Goal: Find specific page/section: Find specific page/section

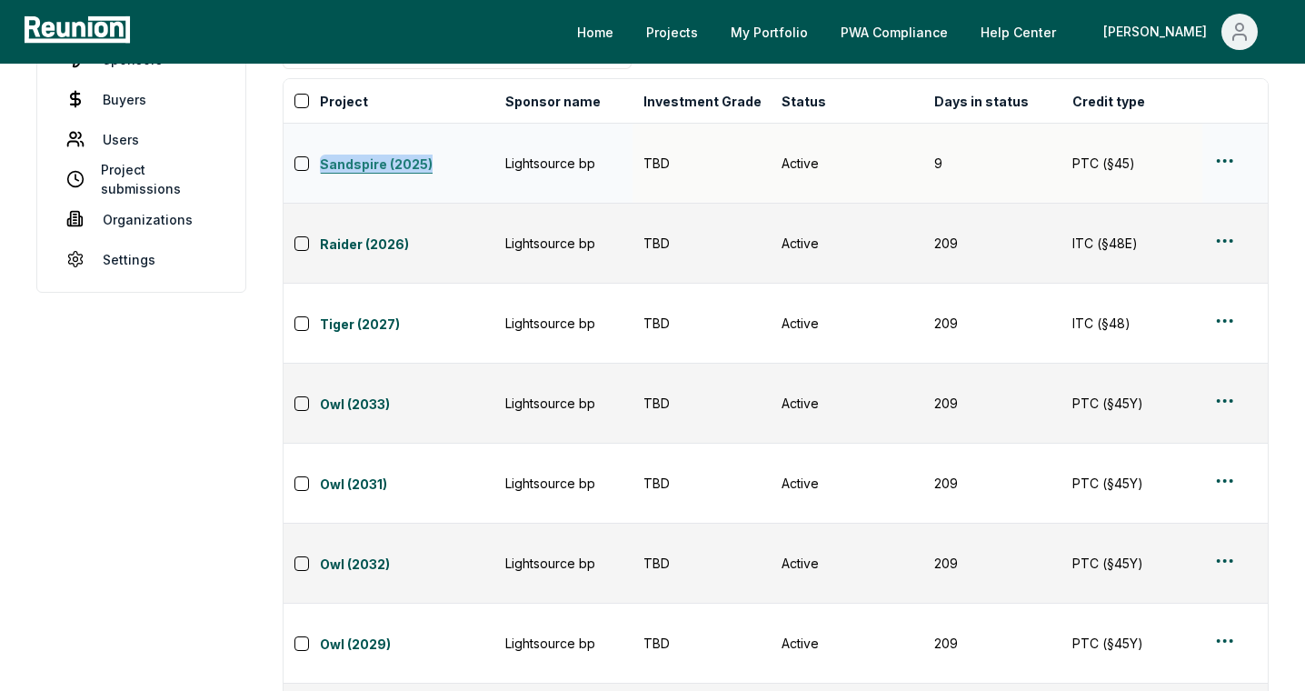
drag, startPoint x: 317, startPoint y: 149, endPoint x: 432, endPoint y: 154, distance: 114.6
click at [432, 154] on div "Sandspire (2025)" at bounding box center [394, 163] width 200 height 25
copy link "Sandspire (2025)"
click at [390, 154] on link "Sandspire (2025)" at bounding box center [407, 165] width 174 height 22
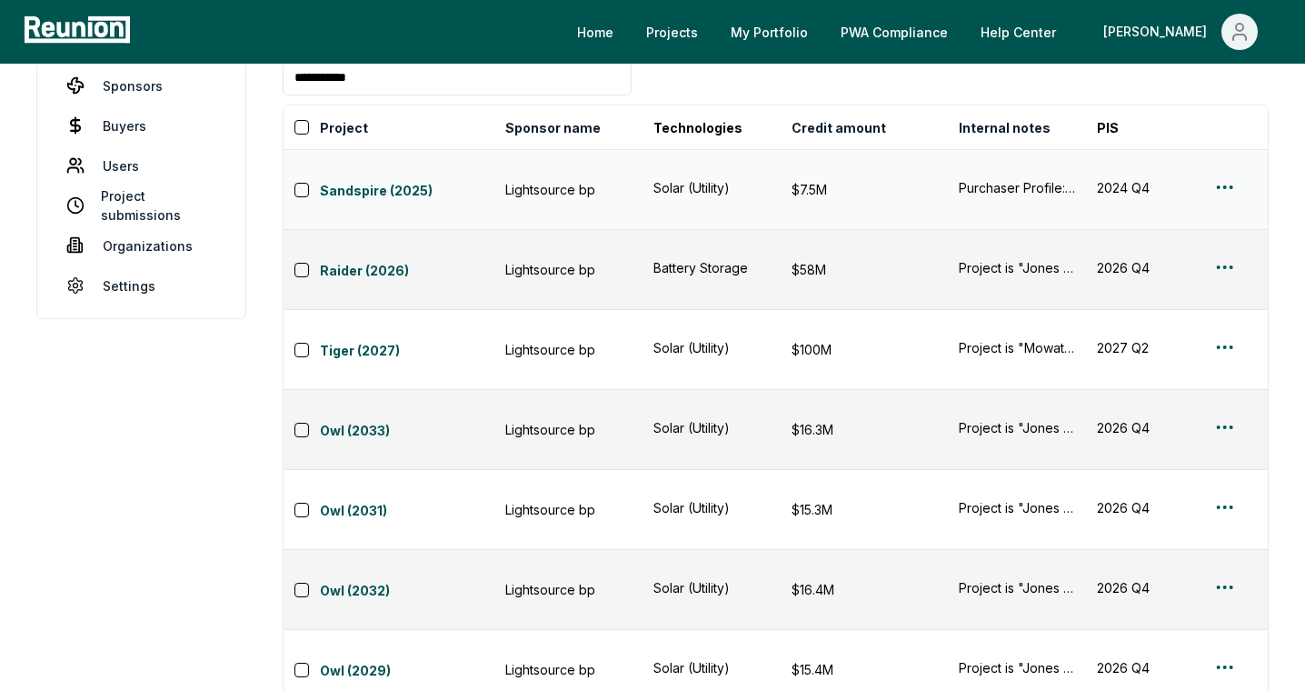
scroll to position [0, 558]
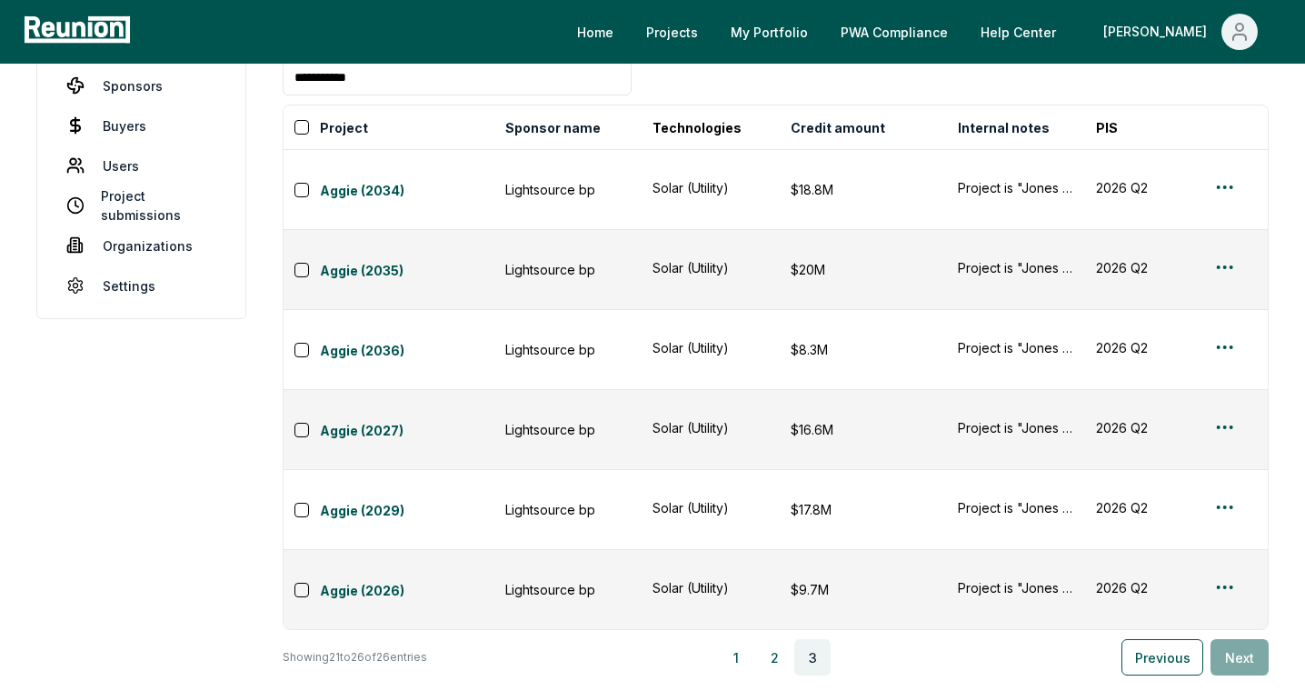
scroll to position [0, 0]
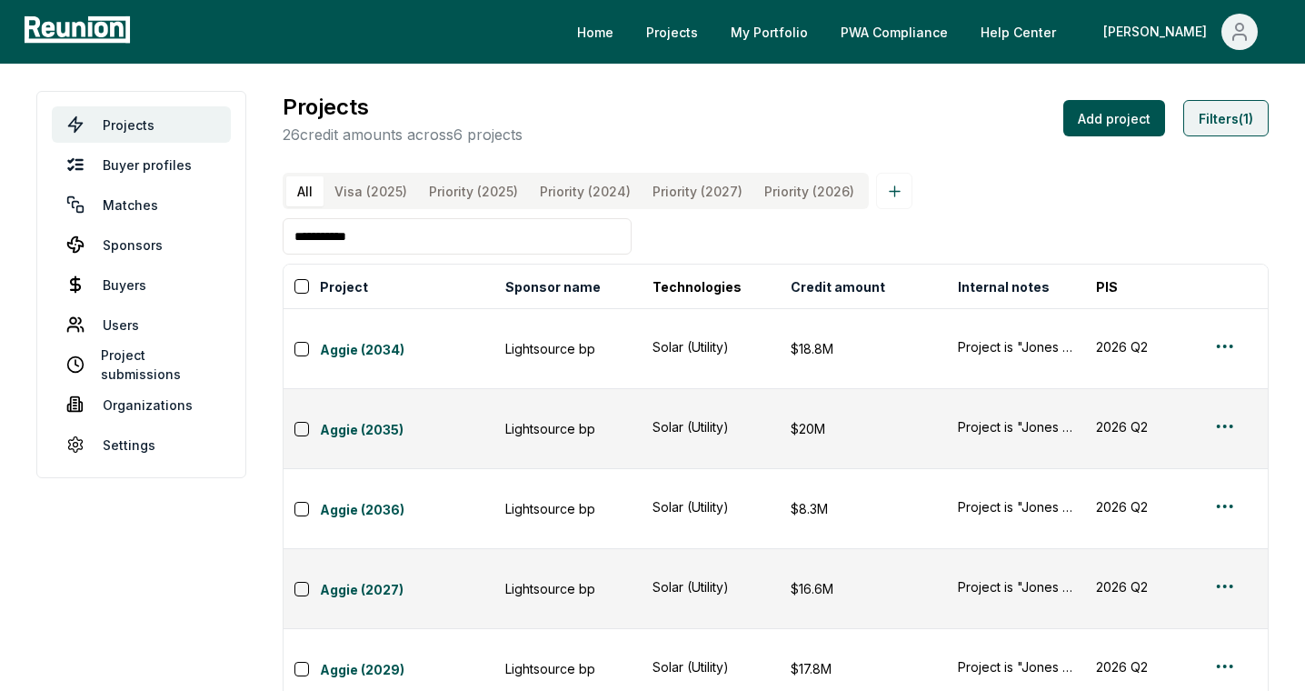
click at [1210, 131] on button "Filters (1)" at bounding box center [1225, 118] width 85 height 36
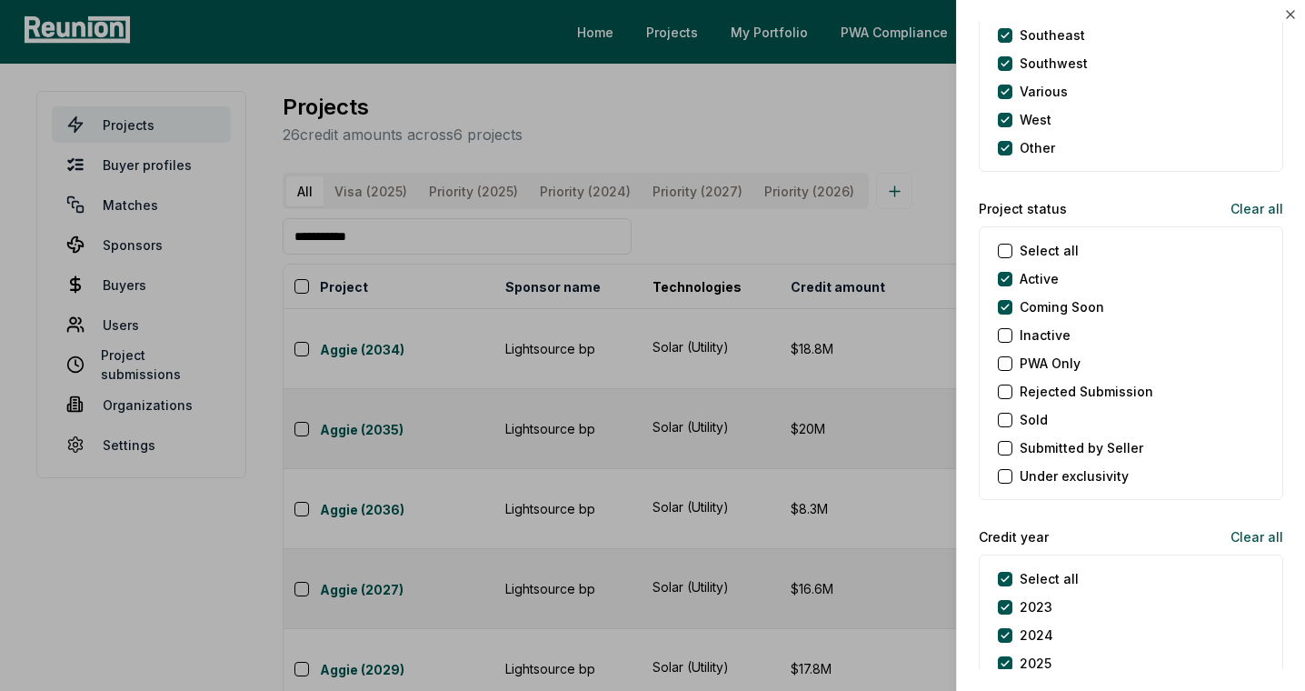
scroll to position [1769, 0]
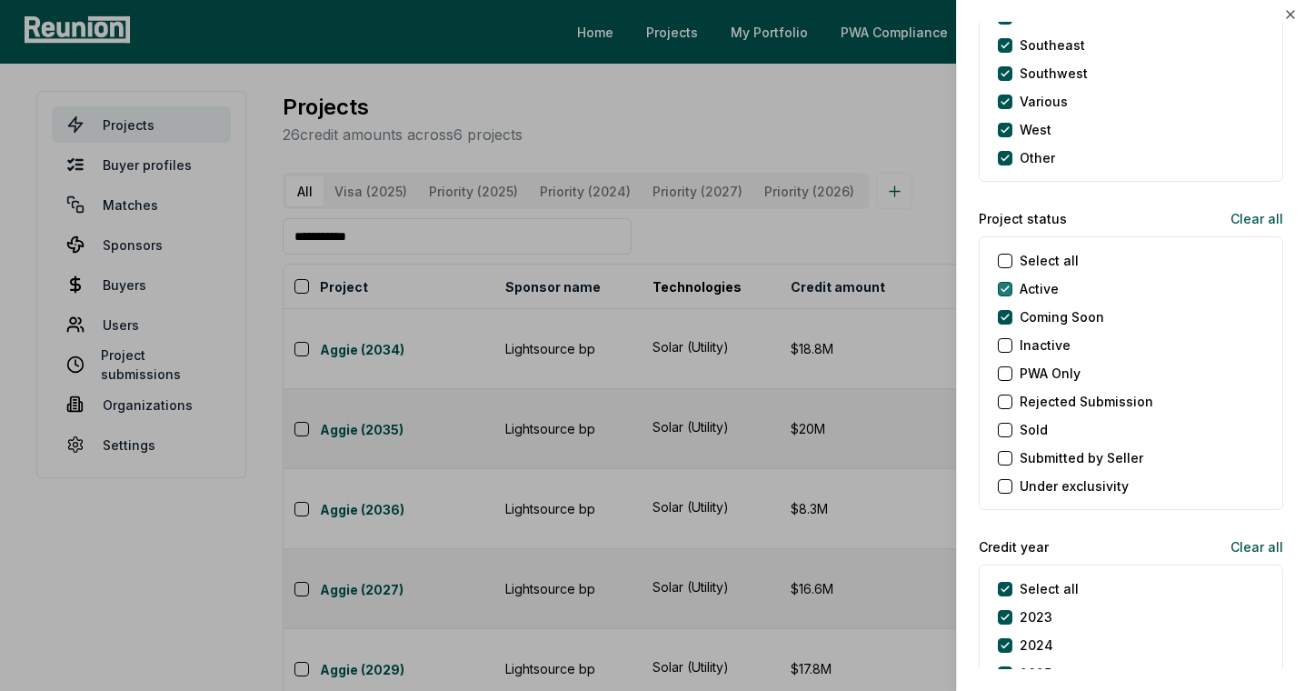
click at [999, 284] on button "Active" at bounding box center [1005, 289] width 15 height 15
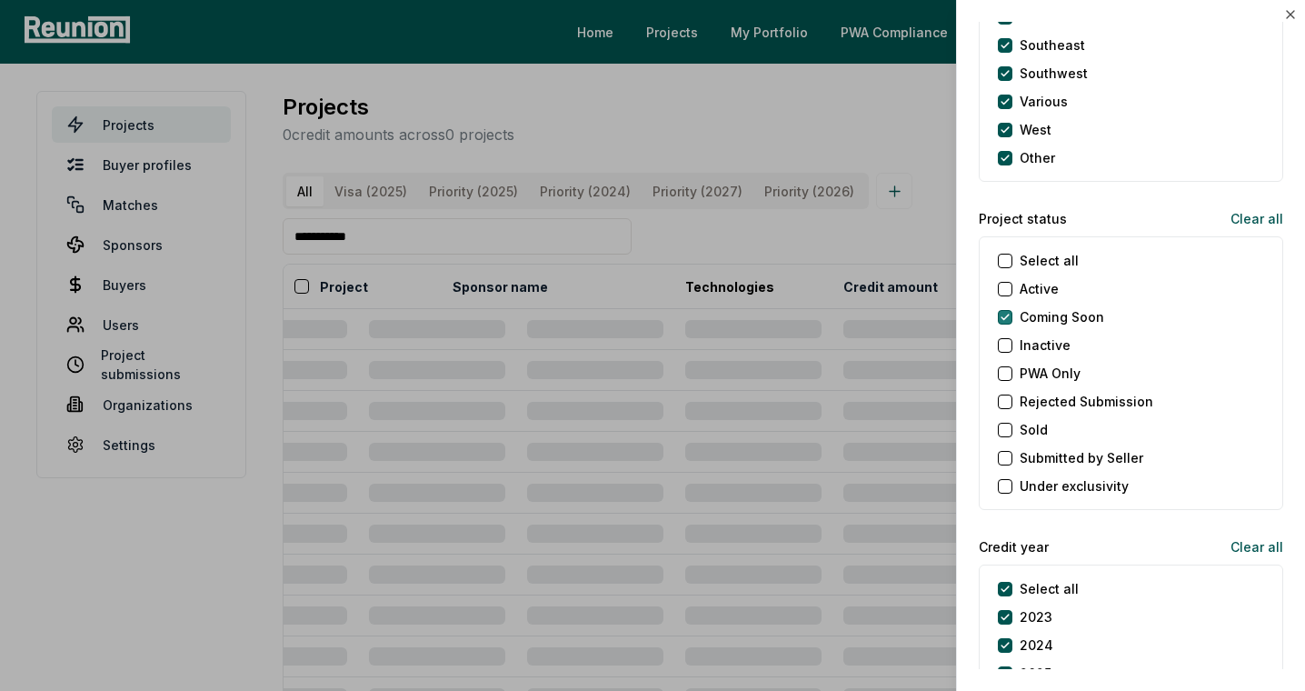
click at [1004, 318] on Soon "Coming Soon" at bounding box center [1005, 317] width 15 height 15
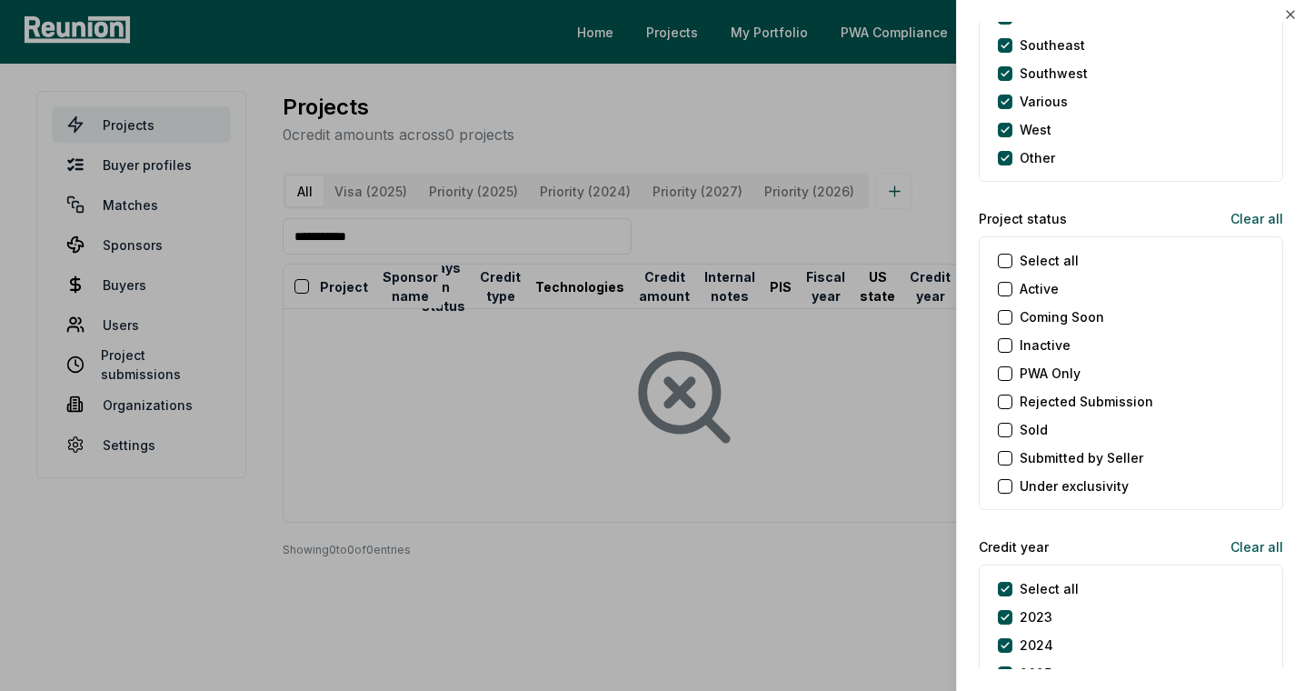
scroll to position [0, 117]
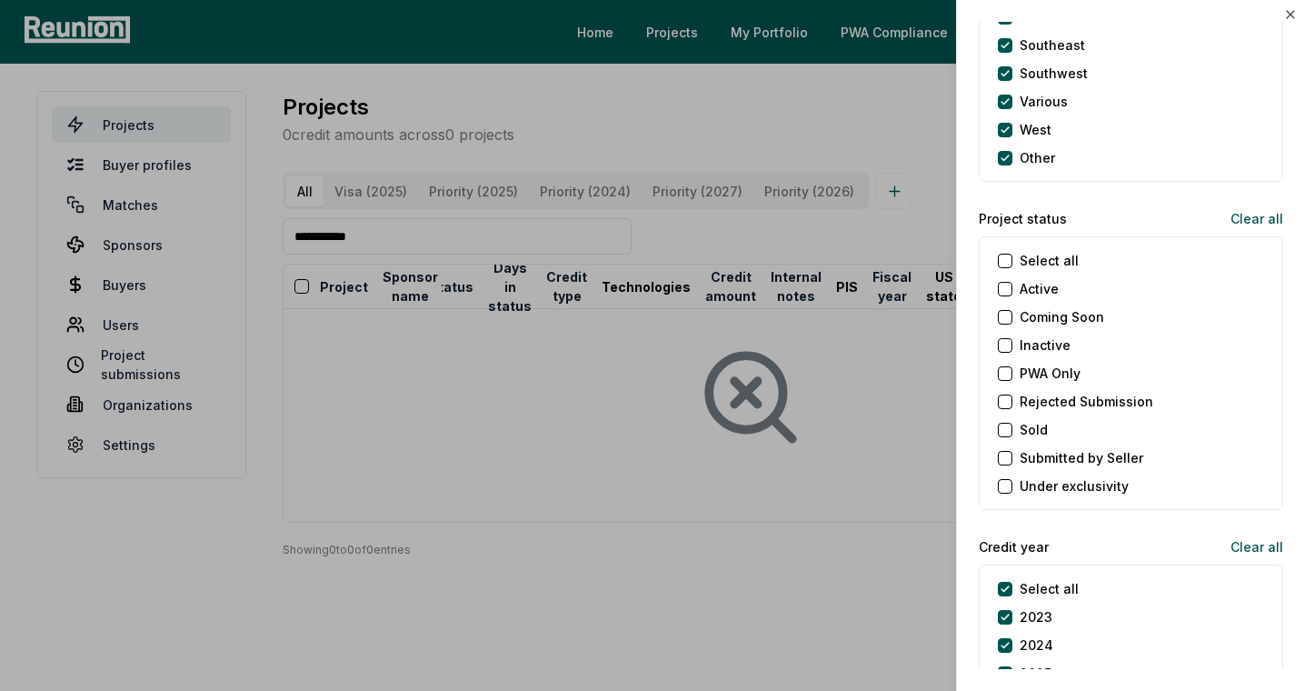
click at [1008, 349] on button "Inactive" at bounding box center [1005, 345] width 15 height 15
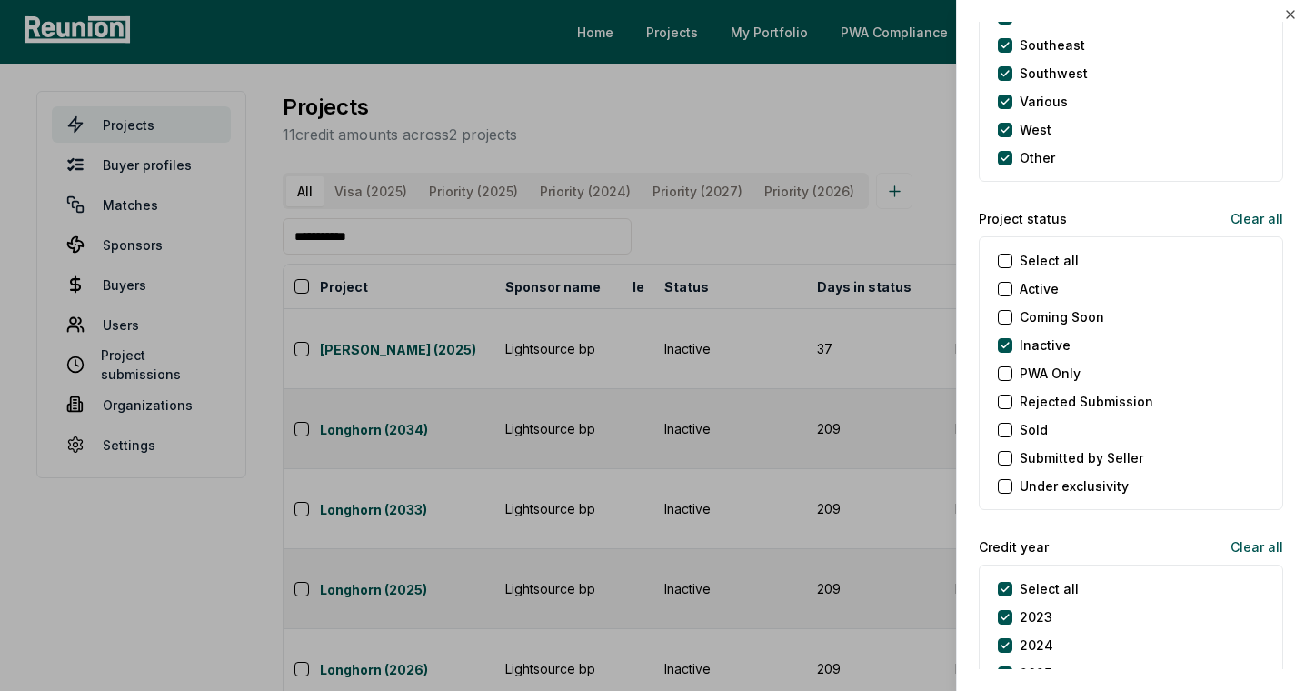
click at [861, 393] on div at bounding box center [652, 345] width 1305 height 691
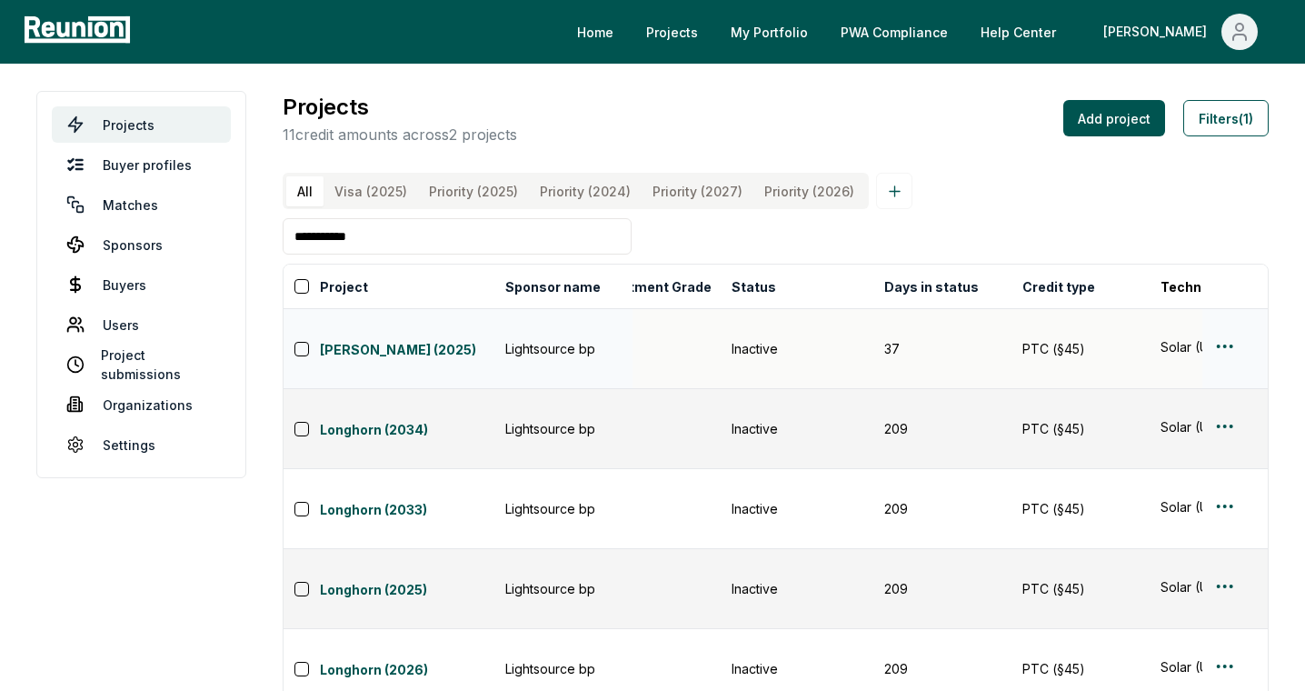
scroll to position [0, 0]
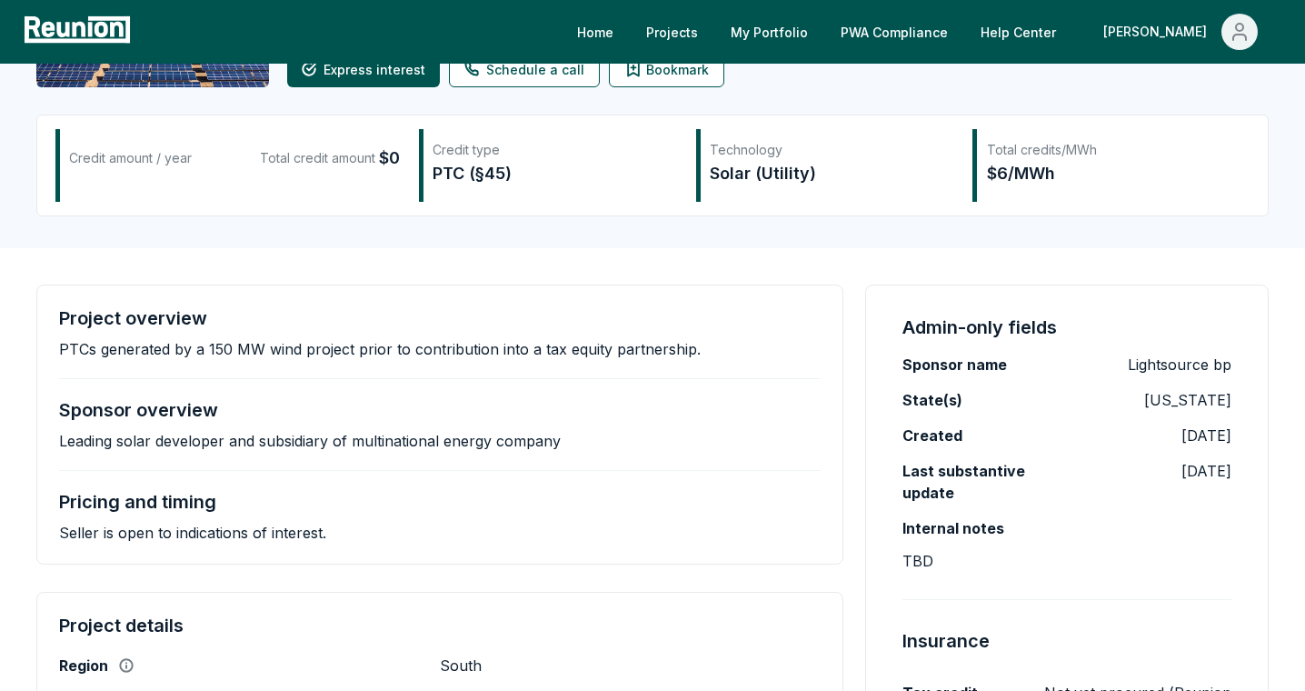
scroll to position [136, 0]
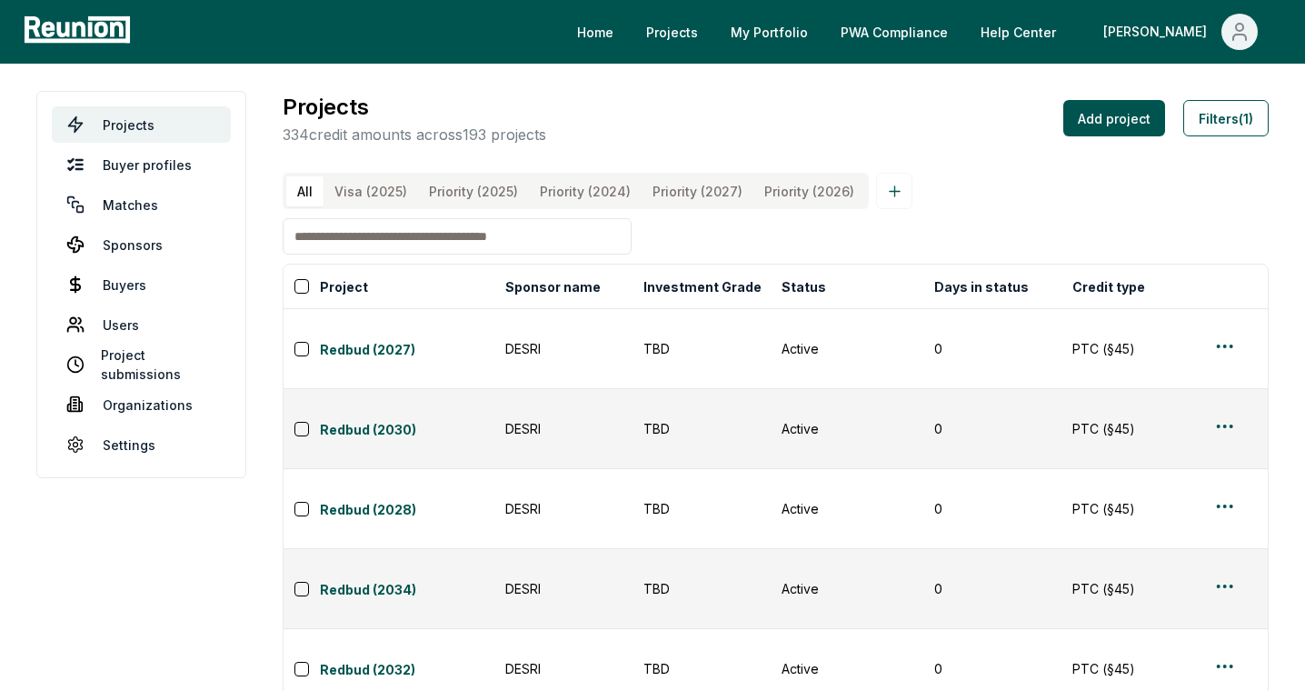
click at [544, 233] on input at bounding box center [457, 236] width 349 height 36
click at [497, 244] on input at bounding box center [457, 236] width 349 height 36
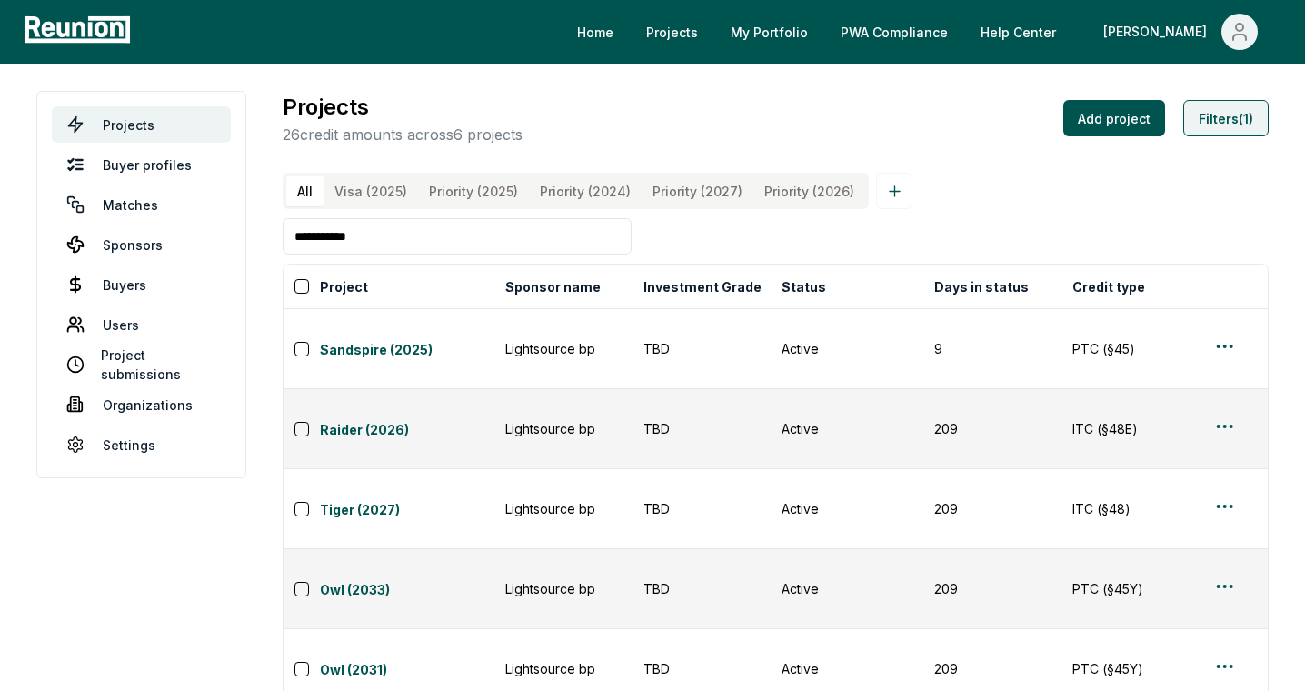
type input "**********"
click at [1228, 119] on button "Filters (1)" at bounding box center [1225, 118] width 85 height 36
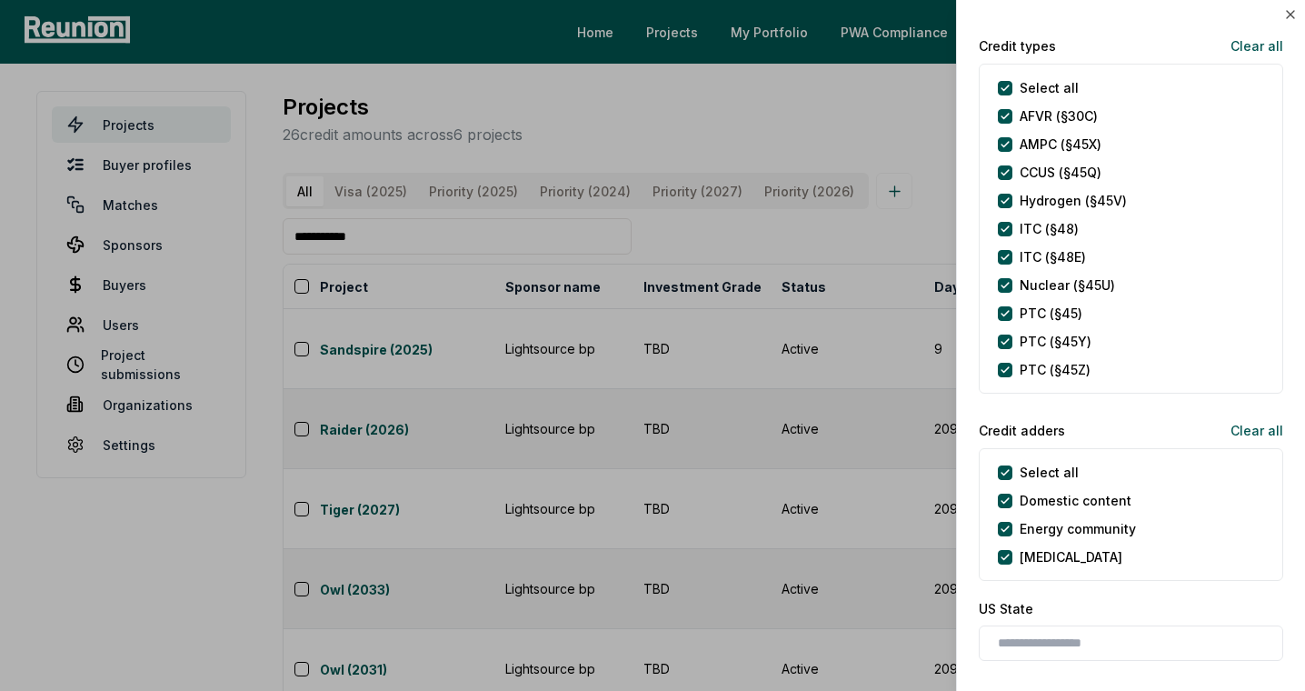
scroll to position [1674, 0]
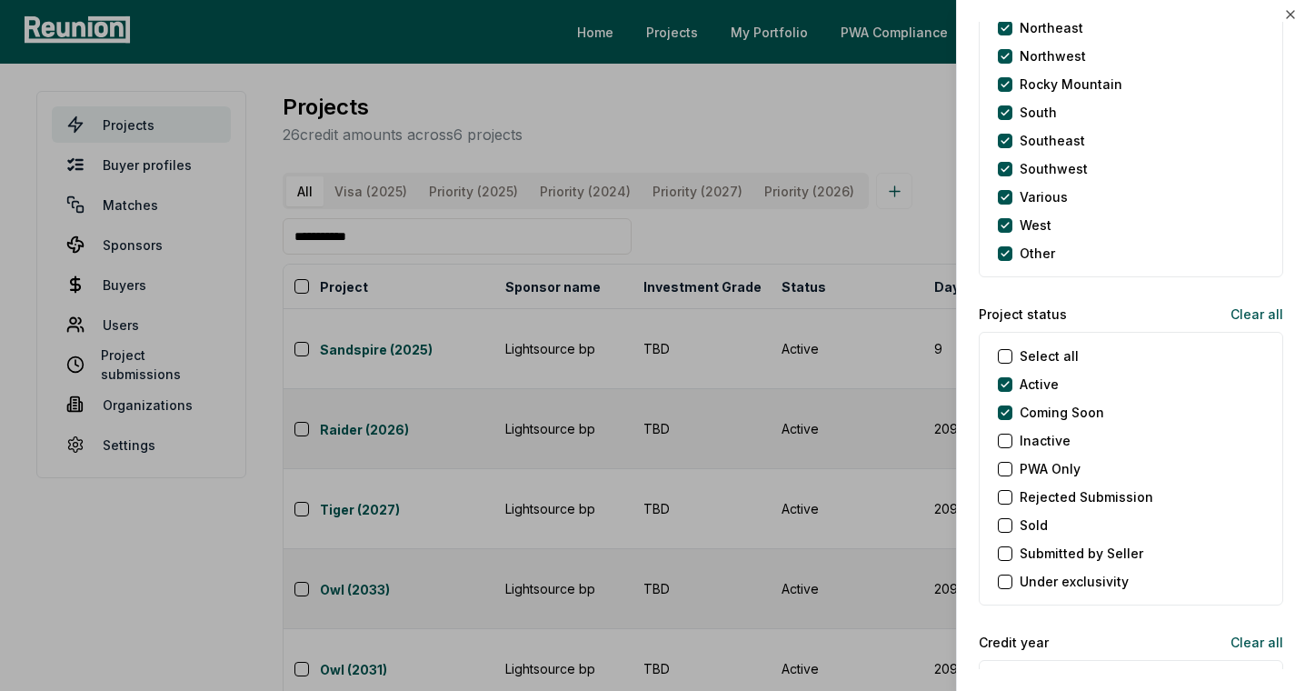
click at [1048, 416] on label "Coming Soon" at bounding box center [1062, 412] width 85 height 19
click at [1012, 416] on Soon "Coming Soon" at bounding box center [1005, 412] width 15 height 15
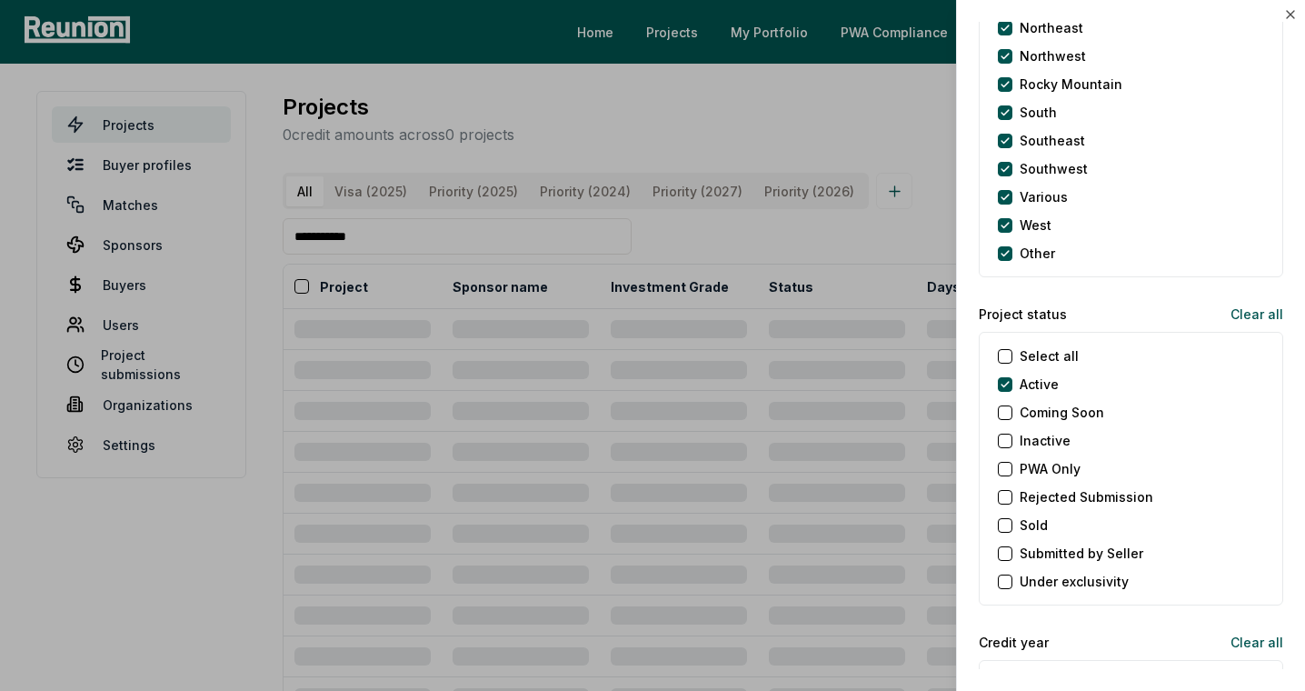
click at [1034, 385] on label "Active" at bounding box center [1039, 383] width 39 height 19
click at [1012, 385] on button "Active" at bounding box center [1005, 384] width 15 height 15
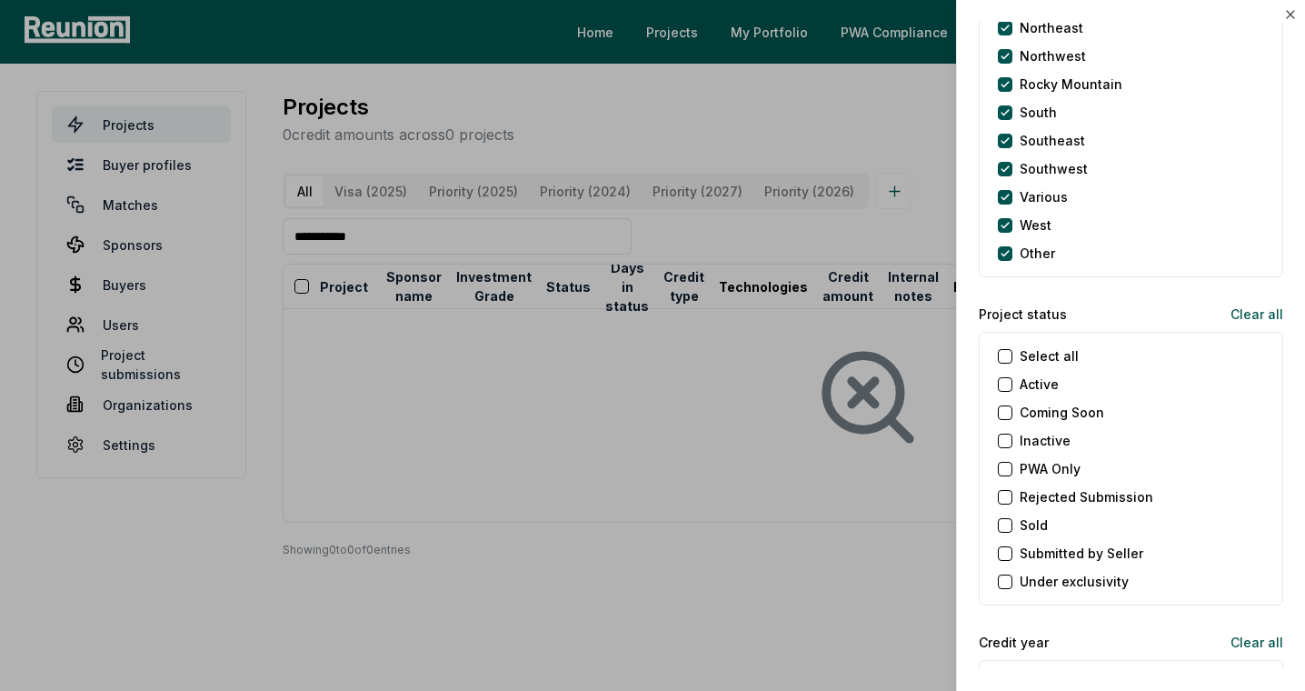
click at [1034, 428] on div "Select all Active Coming Soon Inactive PWA Only Rejected Submission Sold Submit…" at bounding box center [1131, 469] width 304 height 274
click at [1037, 436] on label "Inactive" at bounding box center [1045, 440] width 51 height 19
click at [1012, 436] on button "Inactive" at bounding box center [1005, 440] width 15 height 15
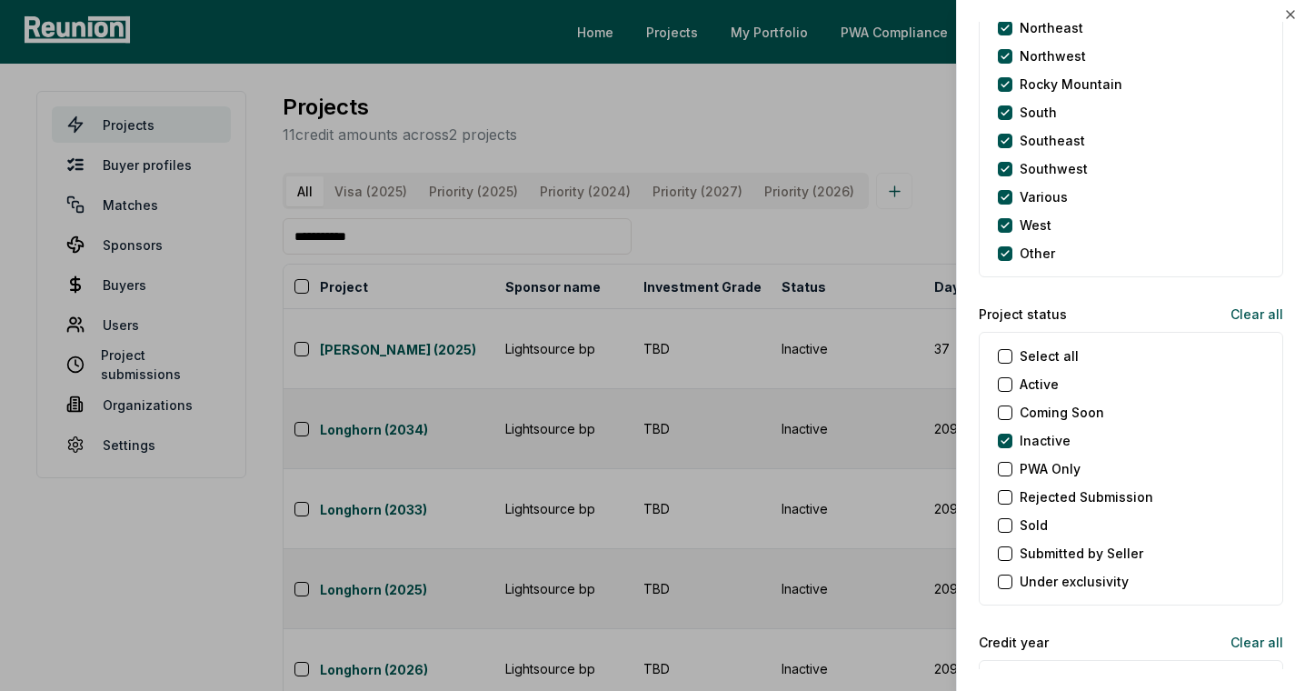
click at [1001, 417] on Soon "Coming Soon" at bounding box center [1005, 412] width 15 height 15
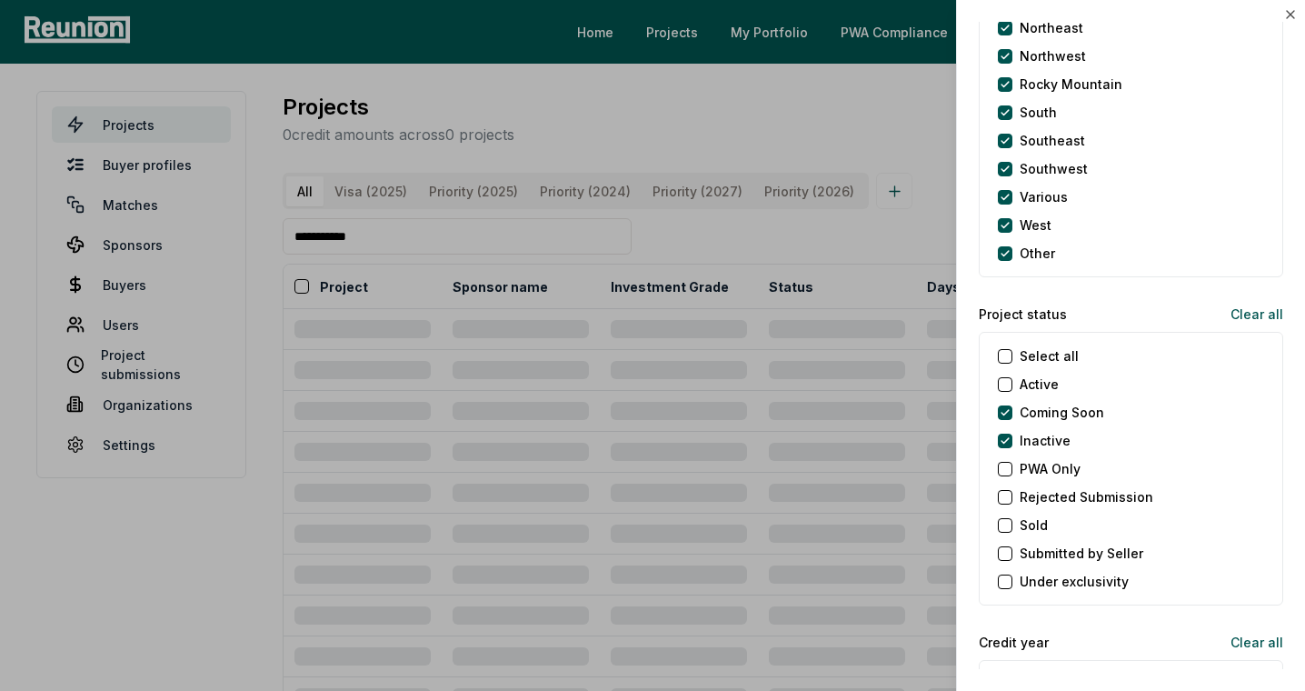
click at [1005, 386] on button "Active" at bounding box center [1005, 384] width 15 height 15
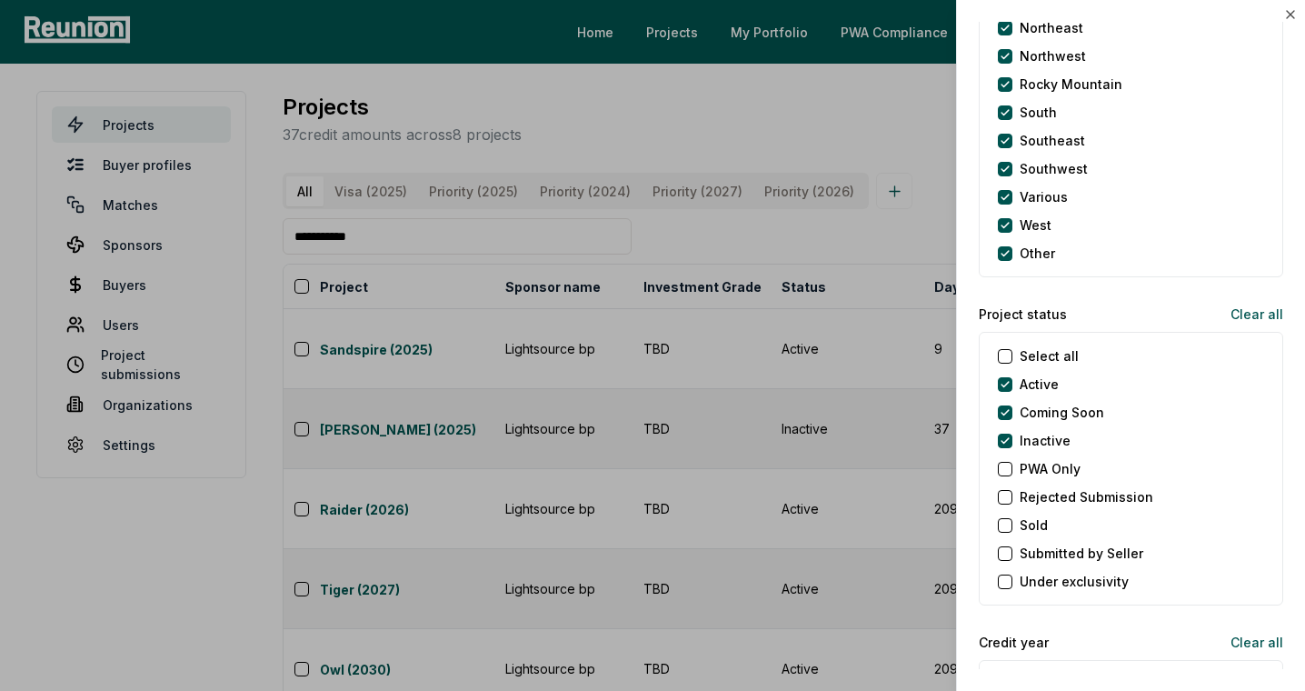
click at [654, 230] on div at bounding box center [652, 345] width 1305 height 691
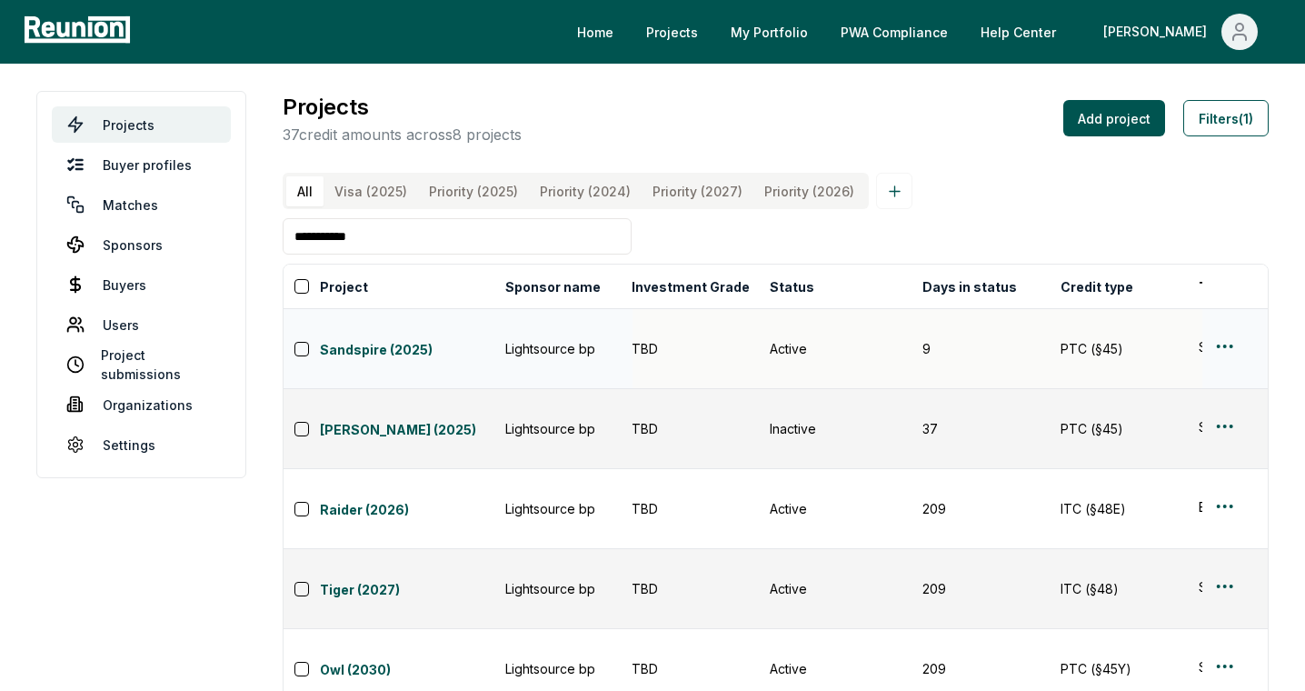
scroll to position [0, 0]
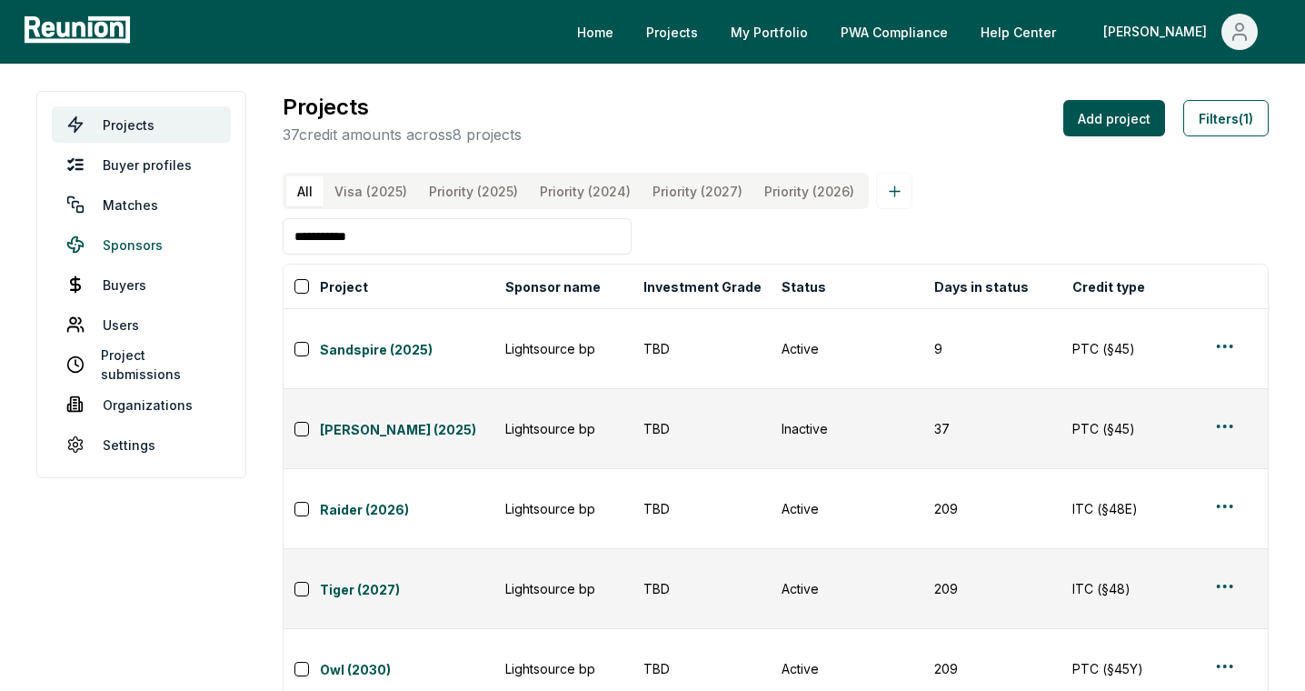
drag, startPoint x: 538, startPoint y: 240, endPoint x: 212, endPoint y: 234, distance: 326.3
click at [212, 234] on main "**********" at bounding box center [652, 623] width 1305 height 1118
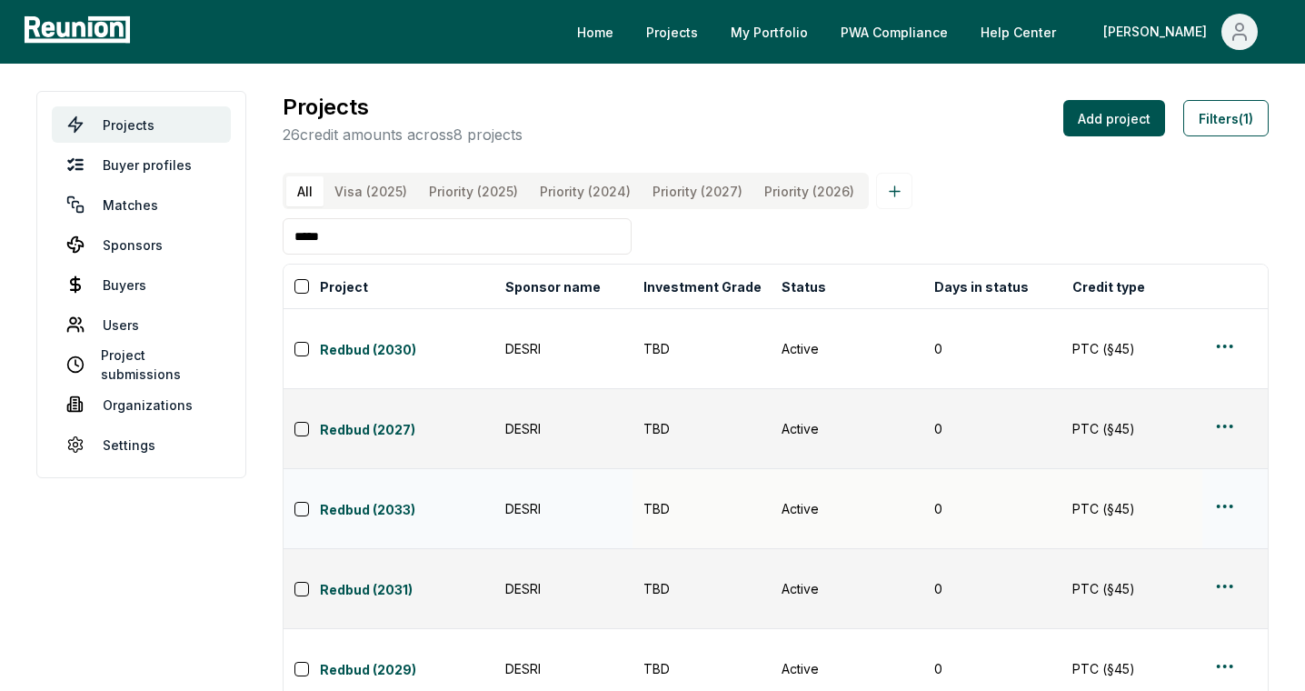
scroll to position [185, 0]
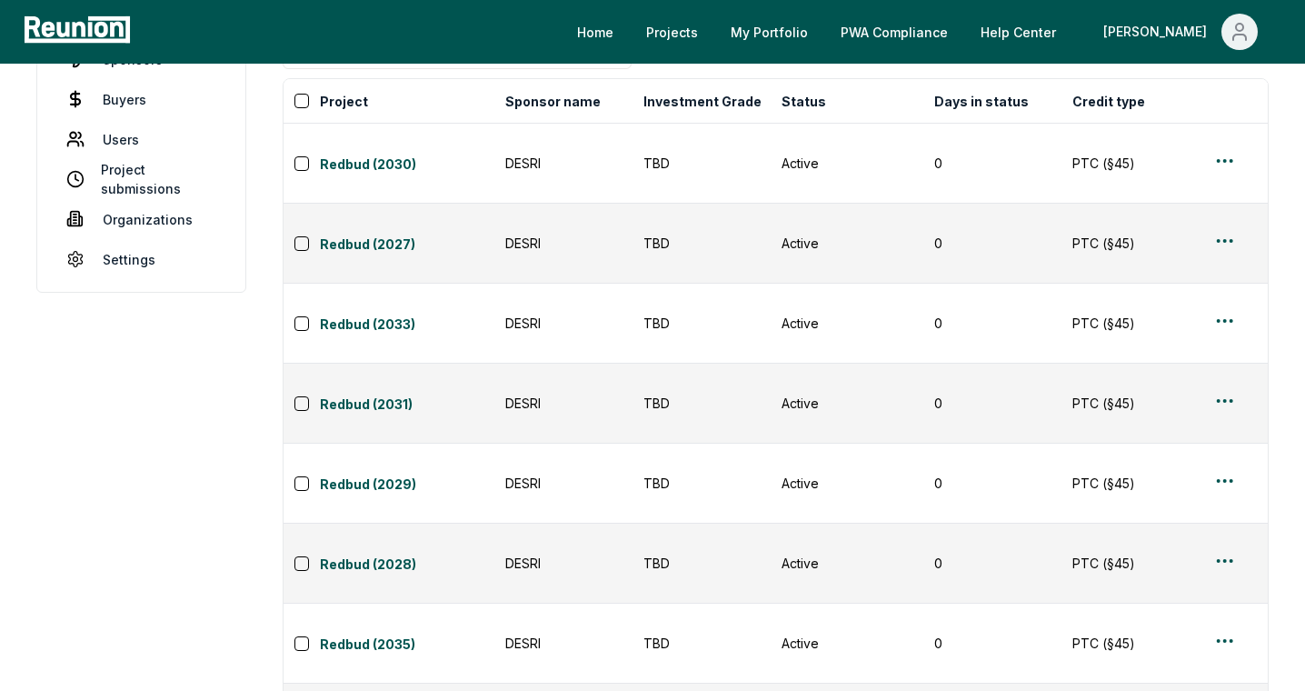
type input "*****"
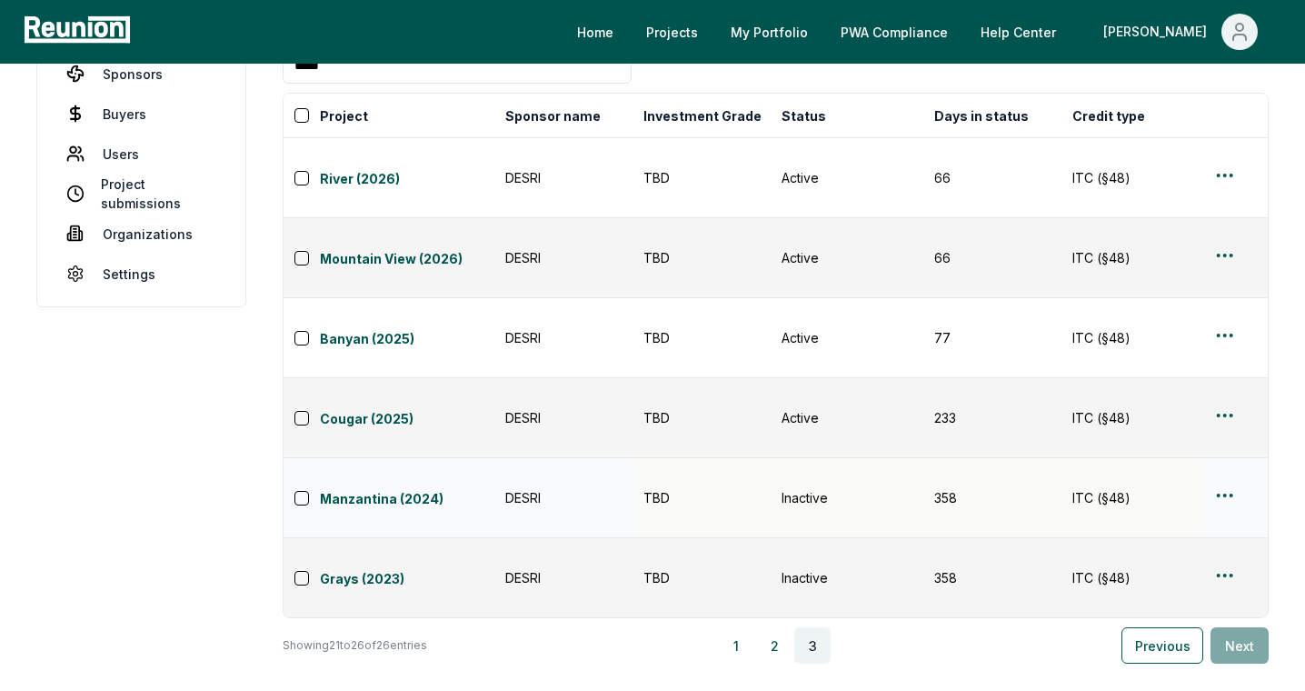
scroll to position [0, 0]
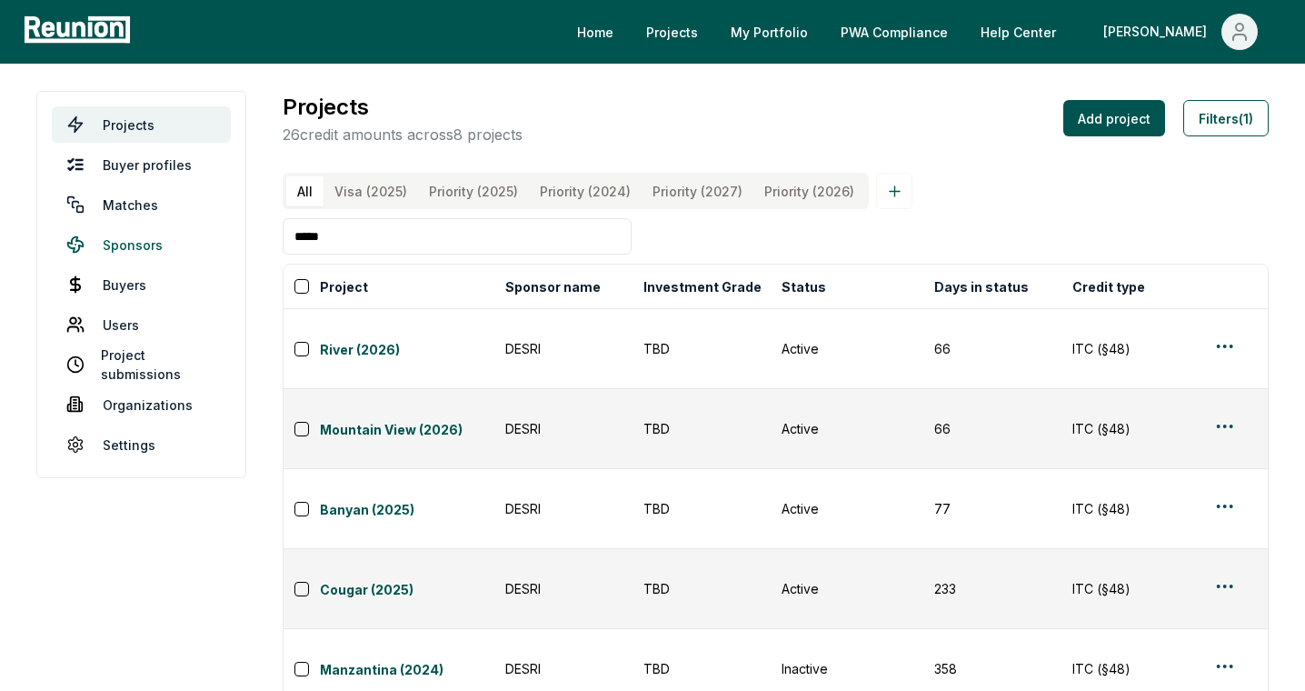
click at [214, 242] on link "Sponsors" at bounding box center [141, 244] width 179 height 36
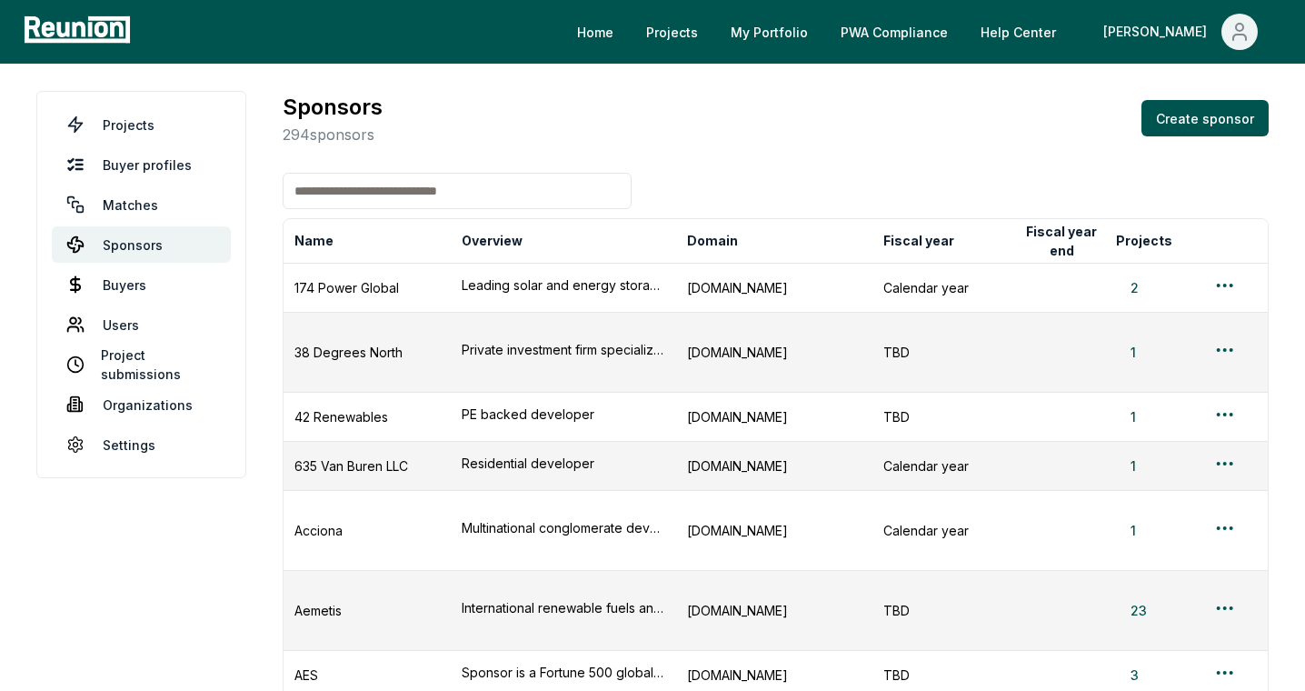
click at [413, 186] on input at bounding box center [457, 191] width 349 height 36
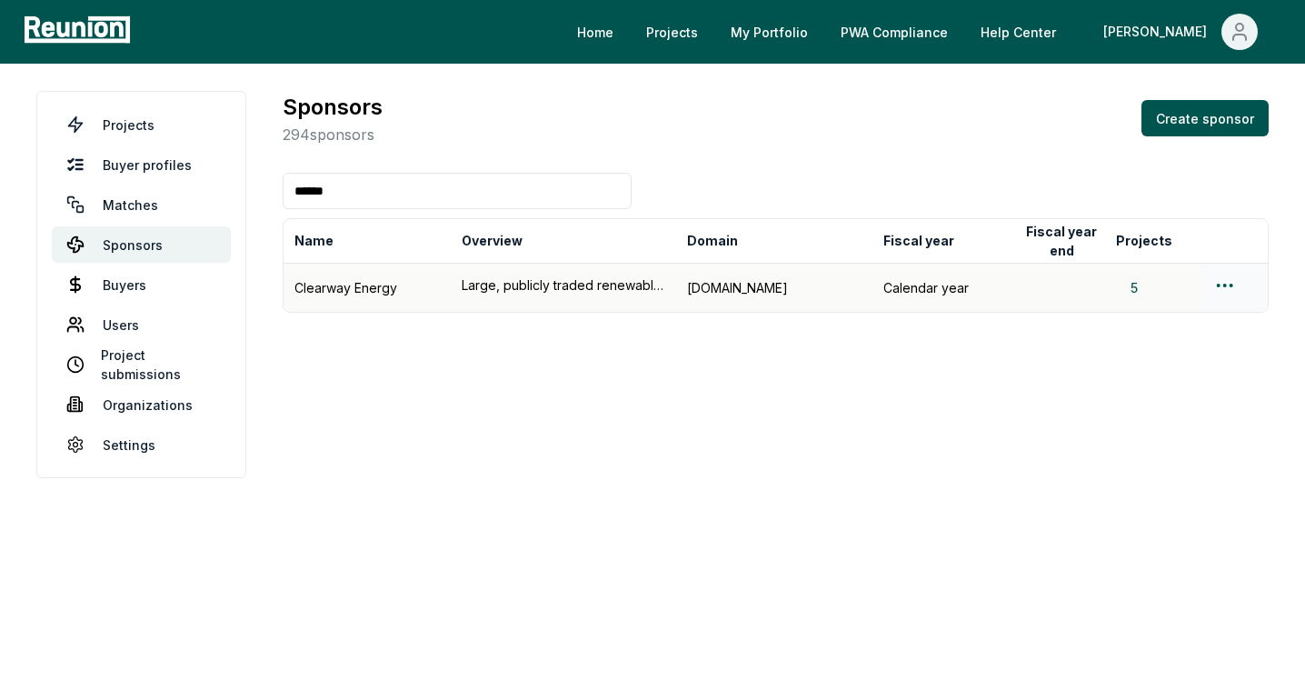
type input "******"
click at [1220, 286] on html "Please visit us on your desktop We're working on making our marketplace mobile-…" at bounding box center [652, 345] width 1305 height 691
click at [952, 337] on html "Please visit us on your desktop We're working on making our marketplace mobile-…" at bounding box center [652, 345] width 1305 height 691
click at [1123, 286] on button "5" at bounding box center [1134, 287] width 36 height 19
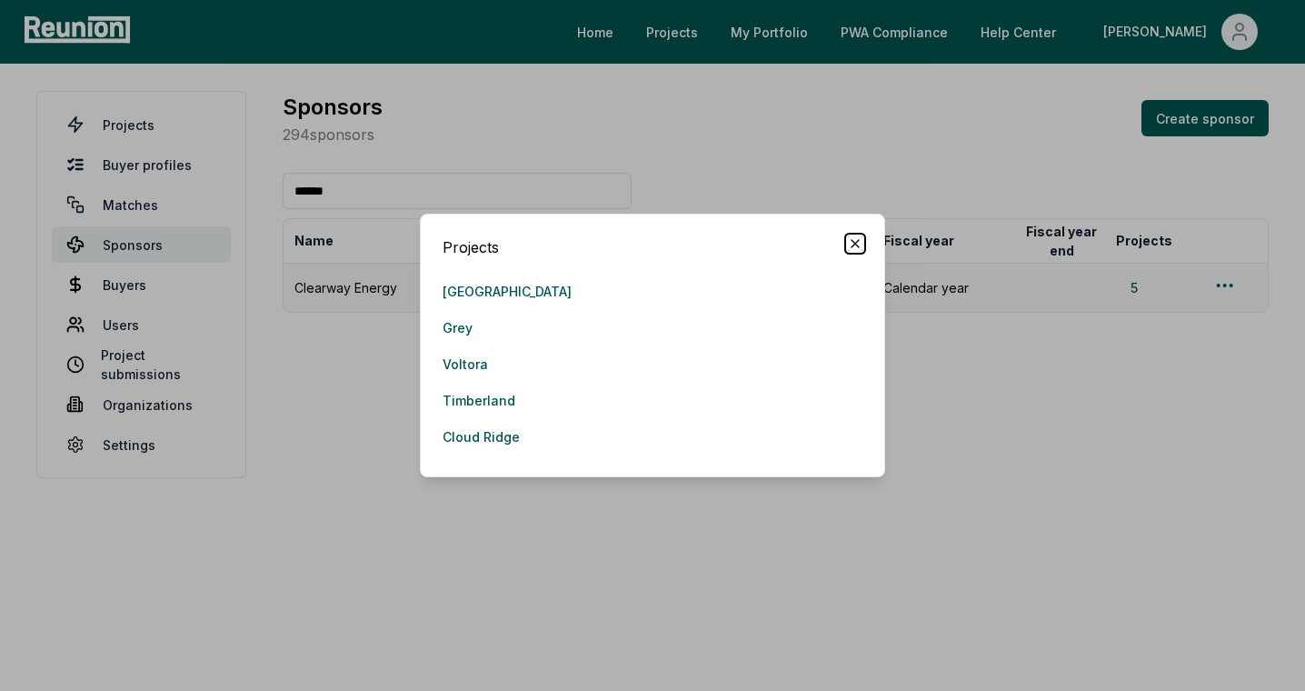
click at [859, 244] on icon "button" at bounding box center [855, 243] width 15 height 15
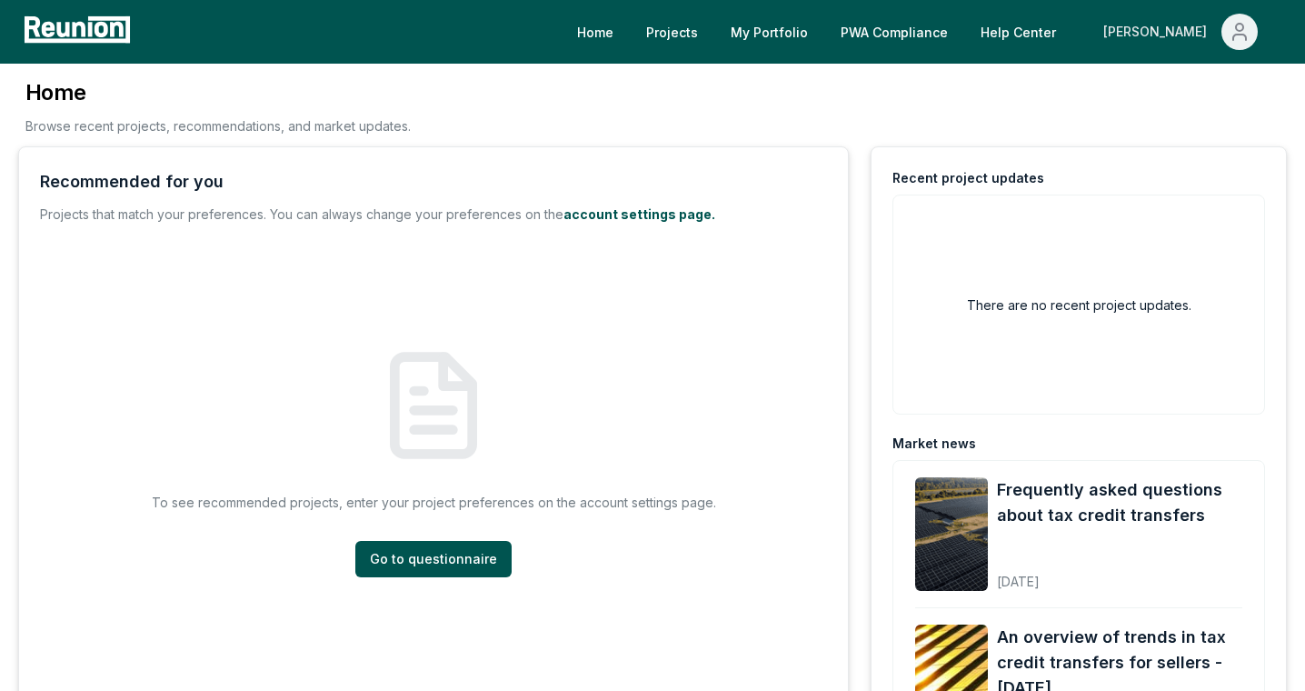
click at [1177, 32] on div "[PERSON_NAME]" at bounding box center [1158, 32] width 111 height 36
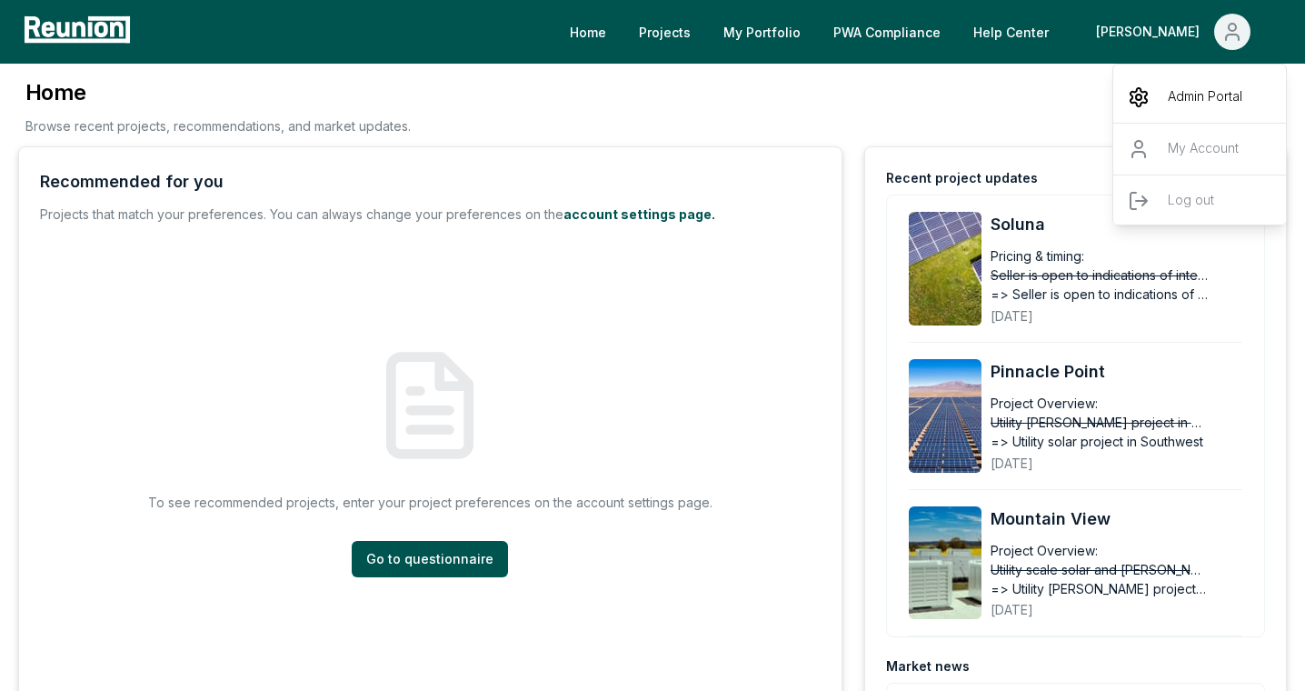
click at [1157, 102] on div "Admin Portal" at bounding box center [1200, 97] width 174 height 51
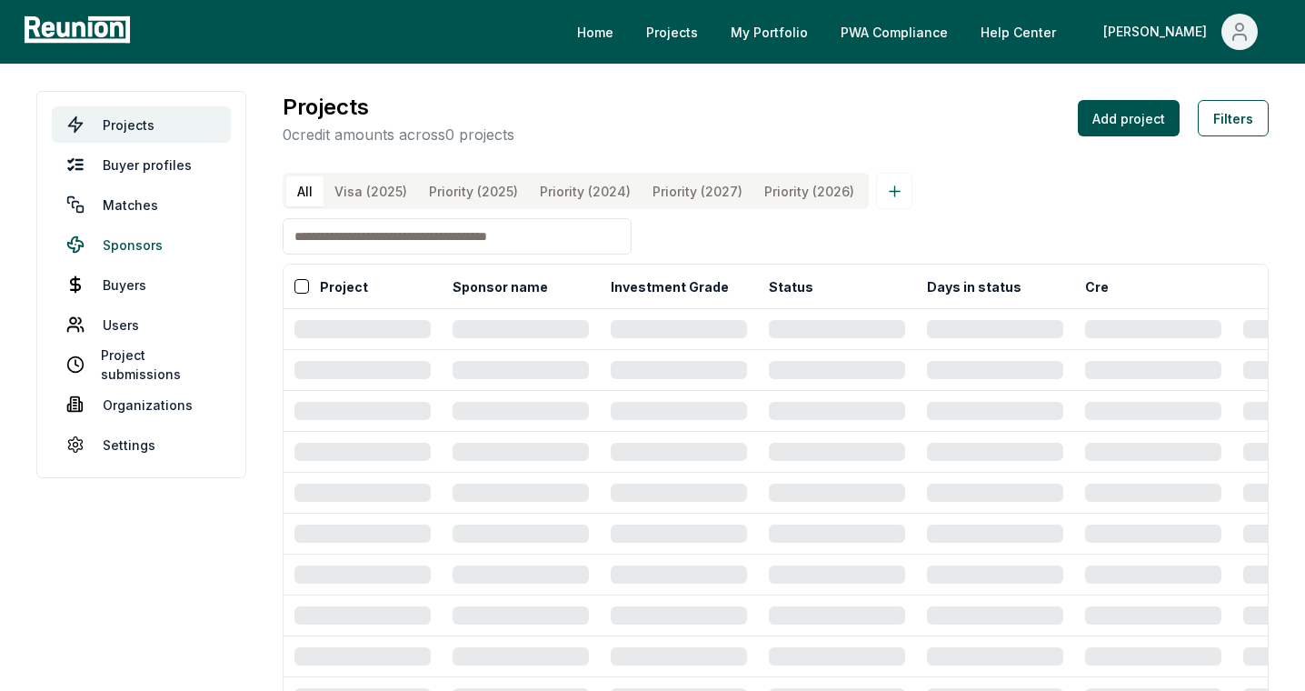
click at [111, 250] on link "Sponsors" at bounding box center [141, 244] width 179 height 36
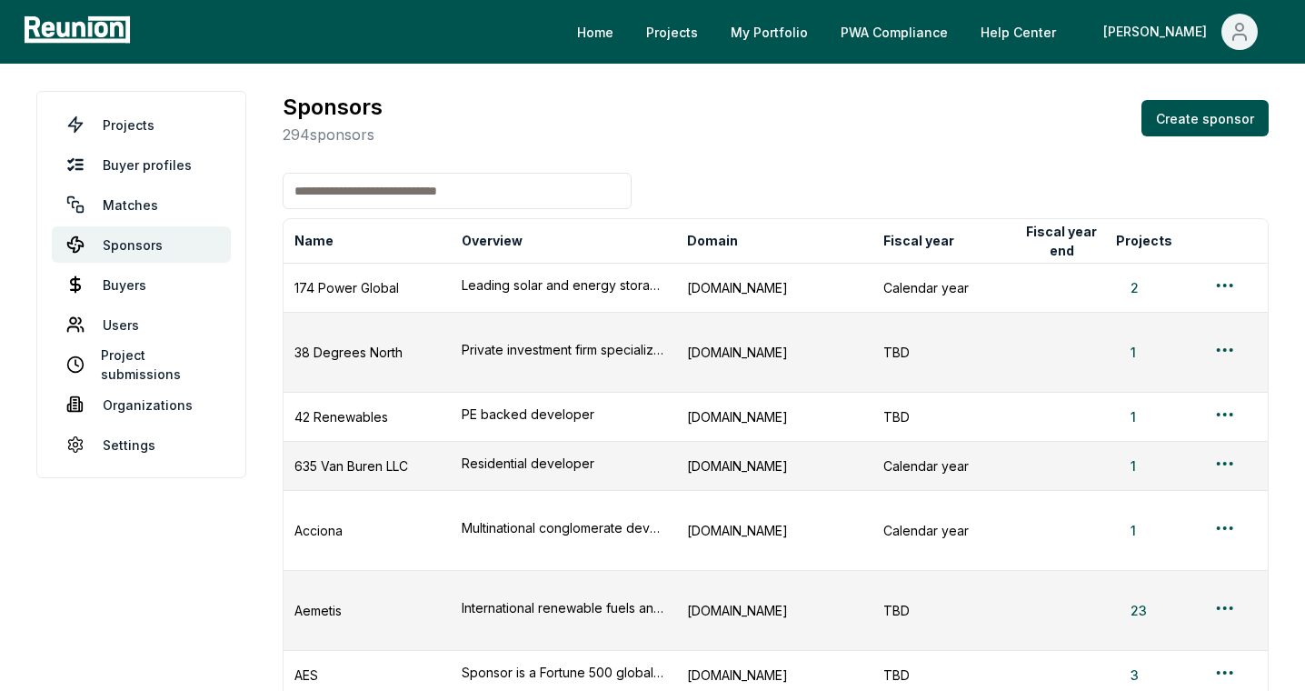
click at [418, 196] on input at bounding box center [457, 191] width 349 height 36
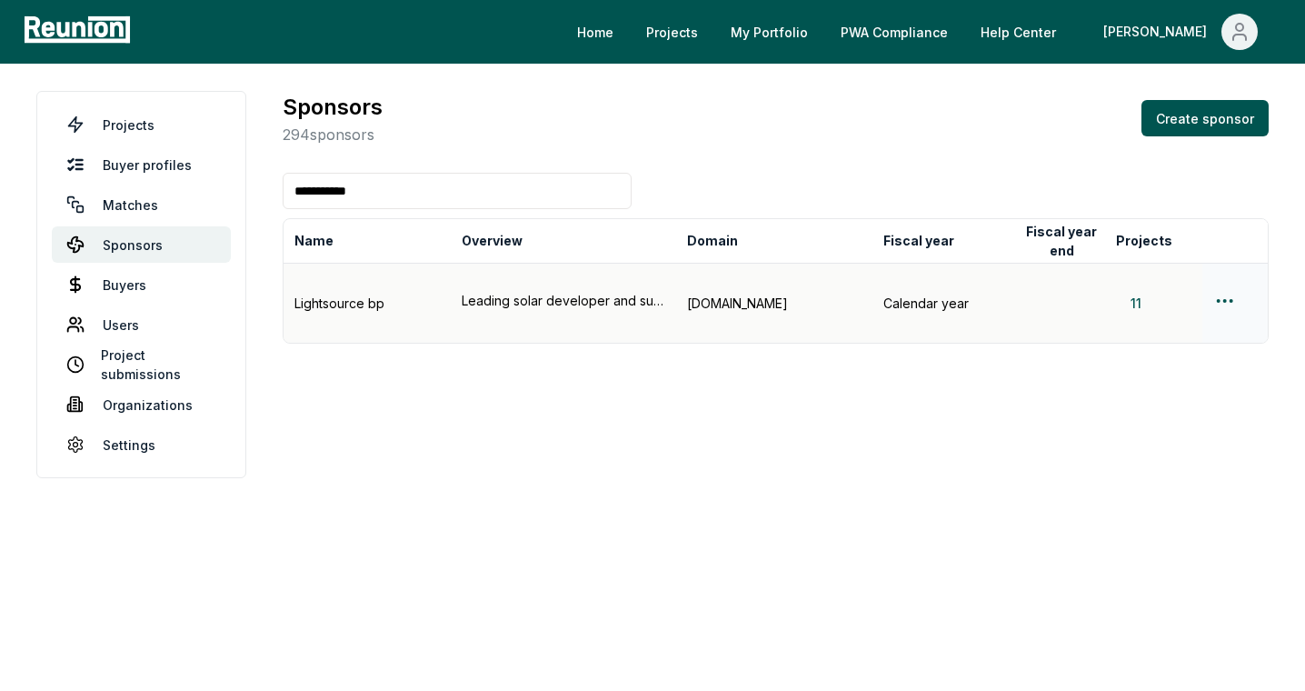
click at [1212, 286] on td at bounding box center [1234, 303] width 65 height 80
click at [1226, 284] on html "**********" at bounding box center [652, 345] width 1305 height 691
click at [1185, 357] on div "Edit sponsor" at bounding box center [1203, 357] width 173 height 30
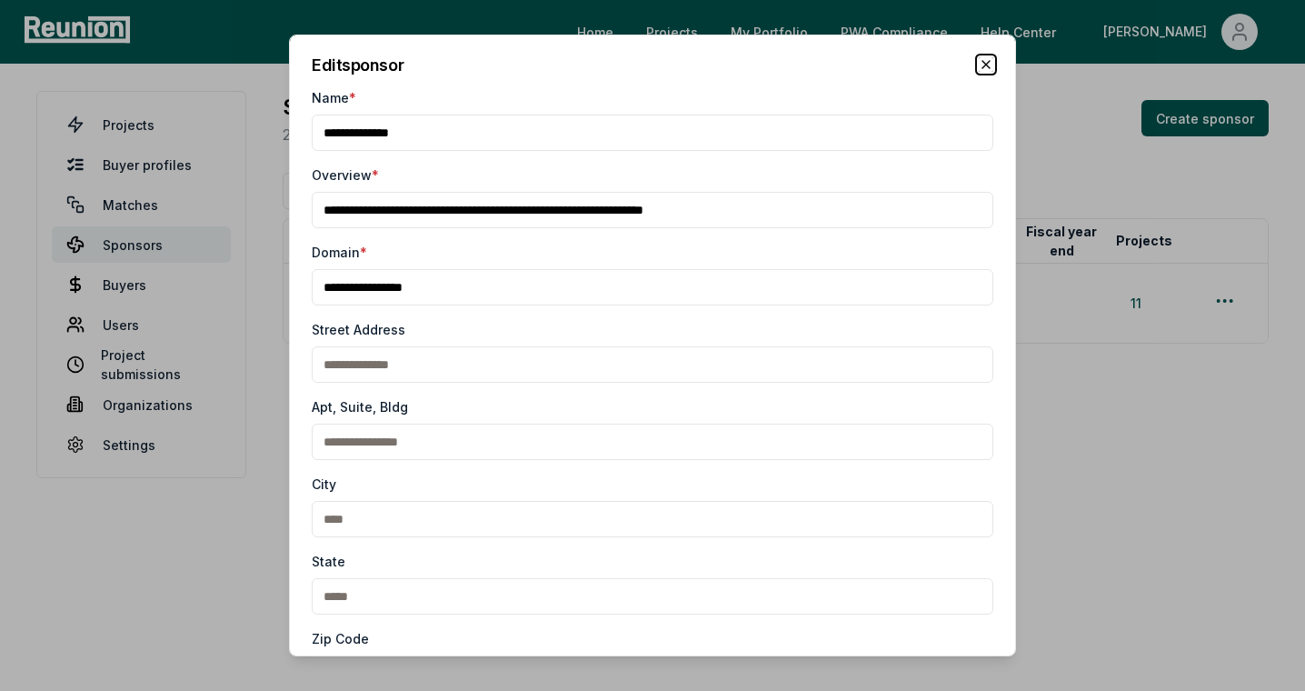
click at [979, 62] on icon "button" at bounding box center [986, 64] width 15 height 15
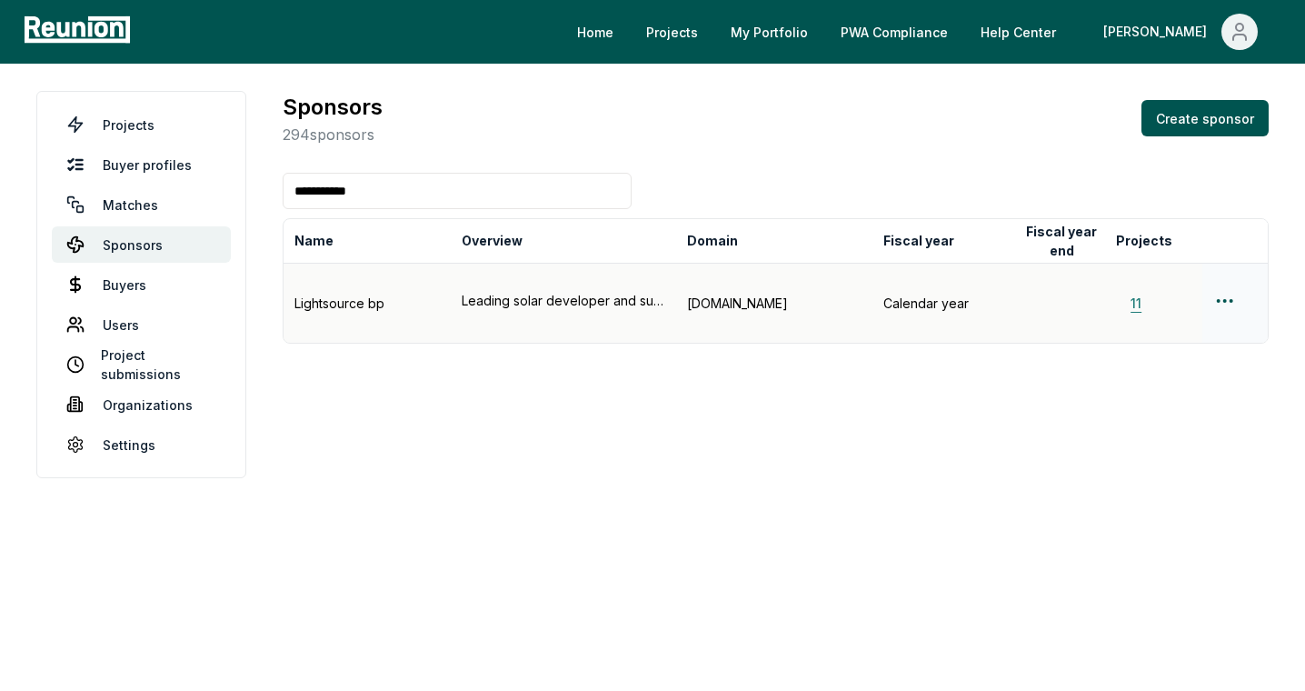
click at [1139, 294] on button "11" at bounding box center [1136, 303] width 40 height 19
drag, startPoint x: 400, startPoint y: 202, endPoint x: 257, endPoint y: 180, distance: 144.3
click at [257, 180] on main "**********" at bounding box center [652, 285] width 1305 height 442
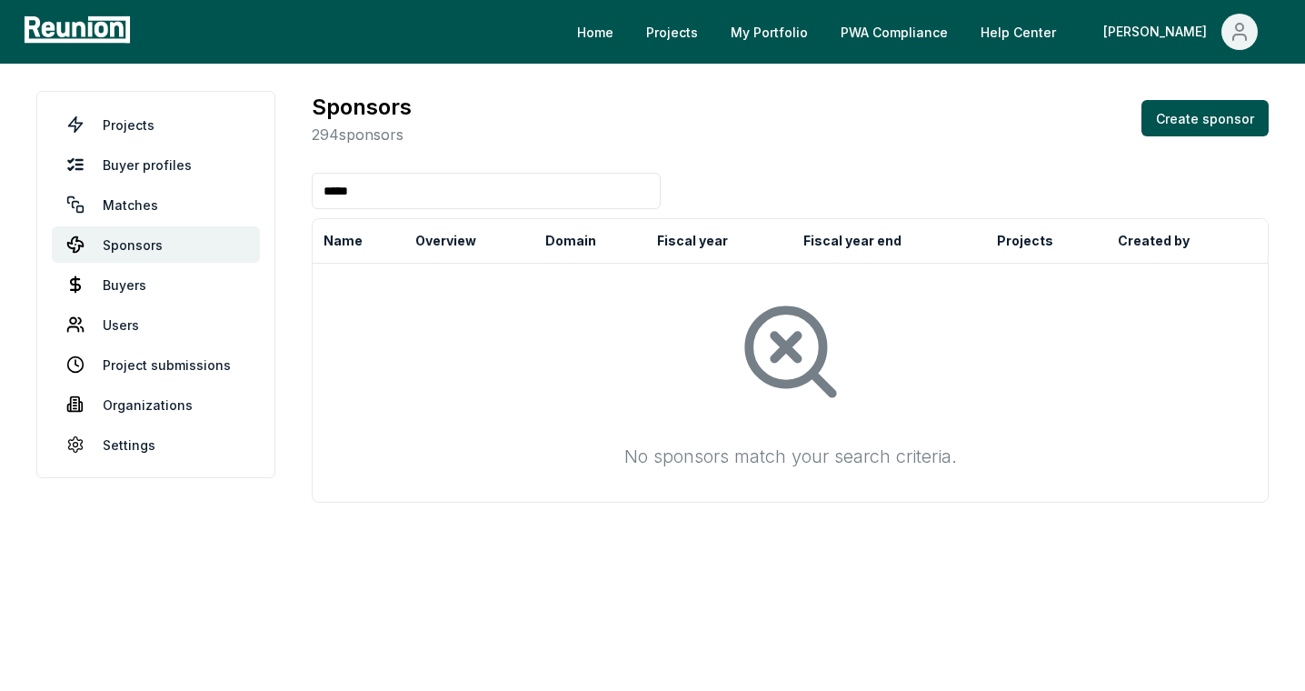
click at [394, 189] on input "*****" at bounding box center [486, 191] width 349 height 36
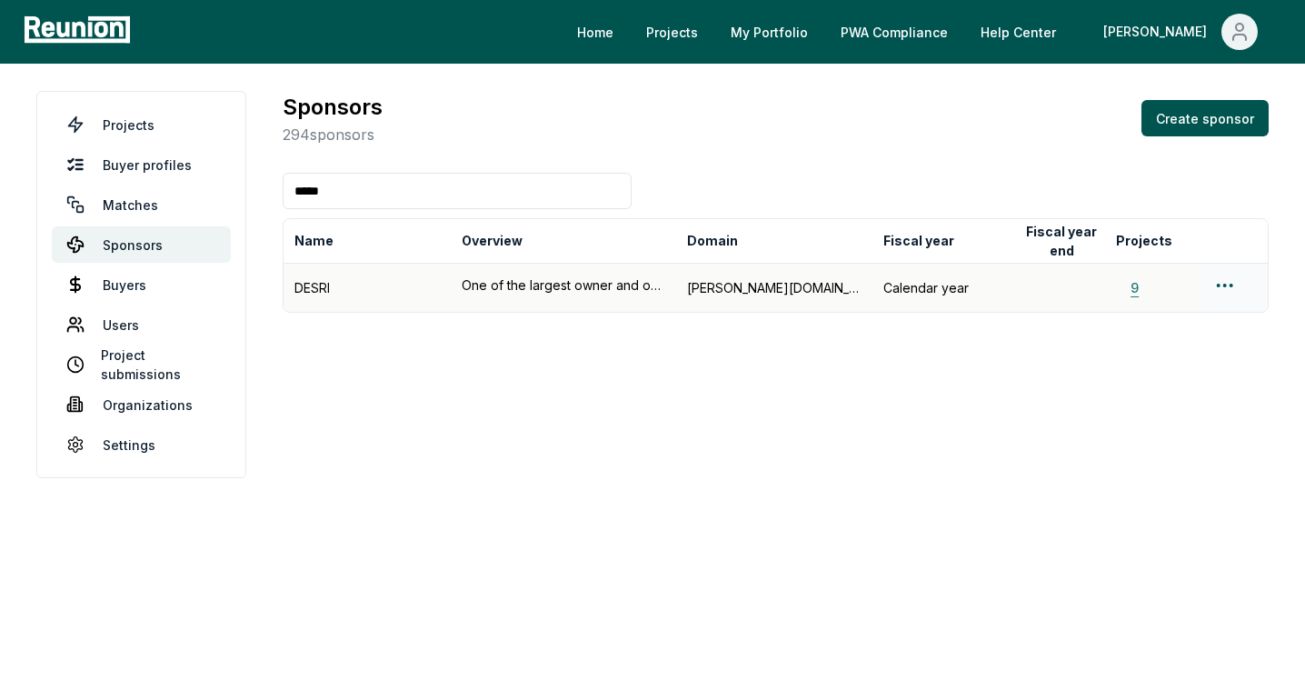
type input "*****"
click at [1122, 282] on button "9" at bounding box center [1134, 287] width 37 height 19
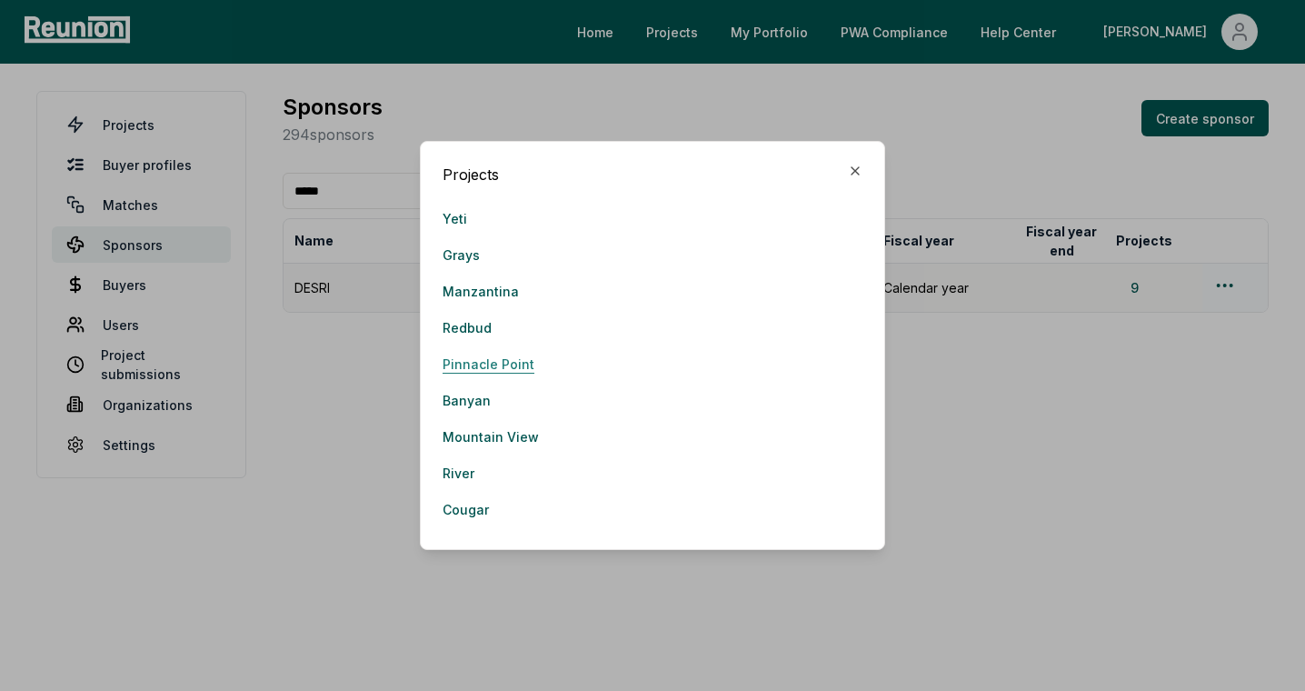
click at [466, 367] on link "Pinnacle Point" at bounding box center [489, 363] width 92 height 36
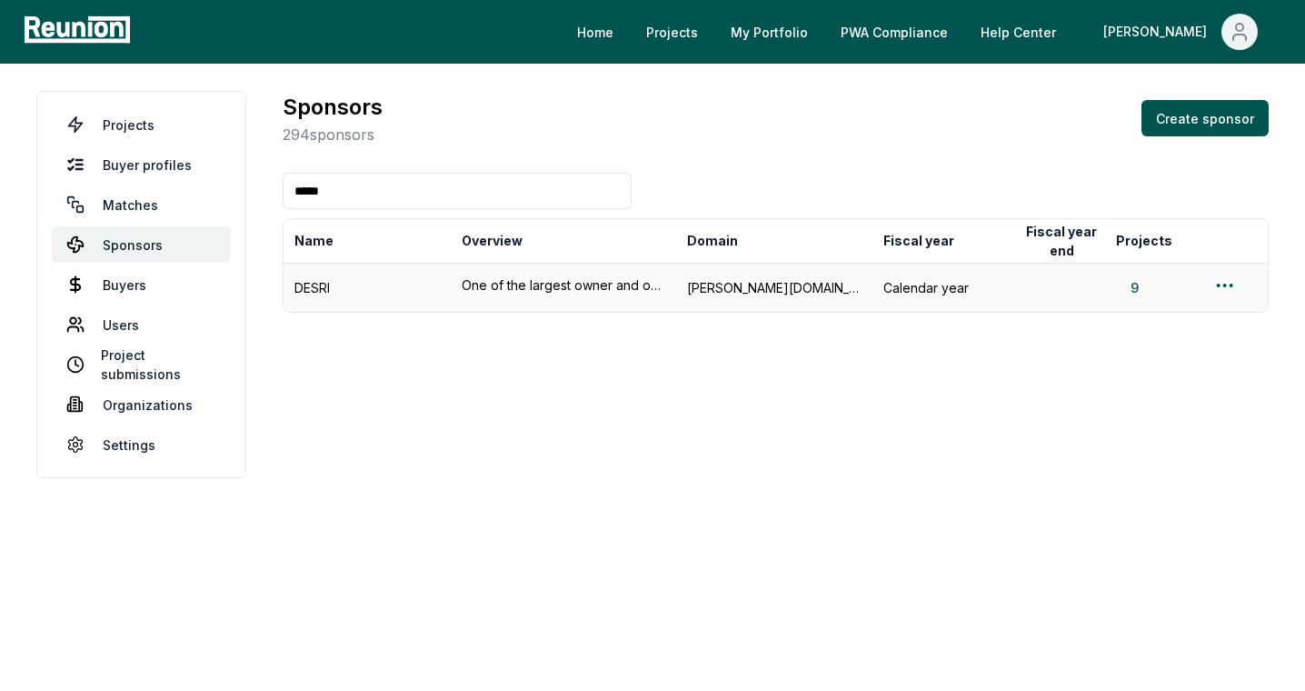
drag, startPoint x: 600, startPoint y: 194, endPoint x: 255, endPoint y: 186, distance: 344.5
click at [255, 186] on main "Projects Buyer profiles Matches Sponsors Buyers Users Project submissions Organ…" at bounding box center [652, 285] width 1305 height 442
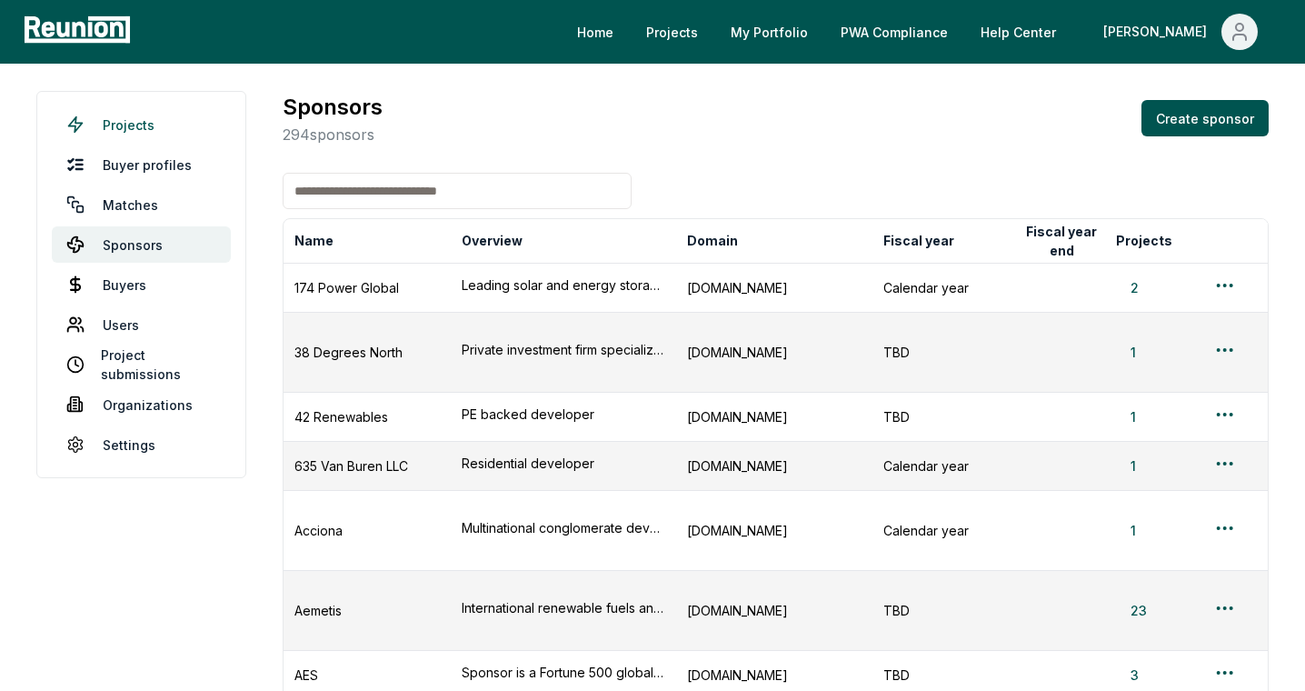
click at [180, 137] on link "Projects" at bounding box center [141, 124] width 179 height 36
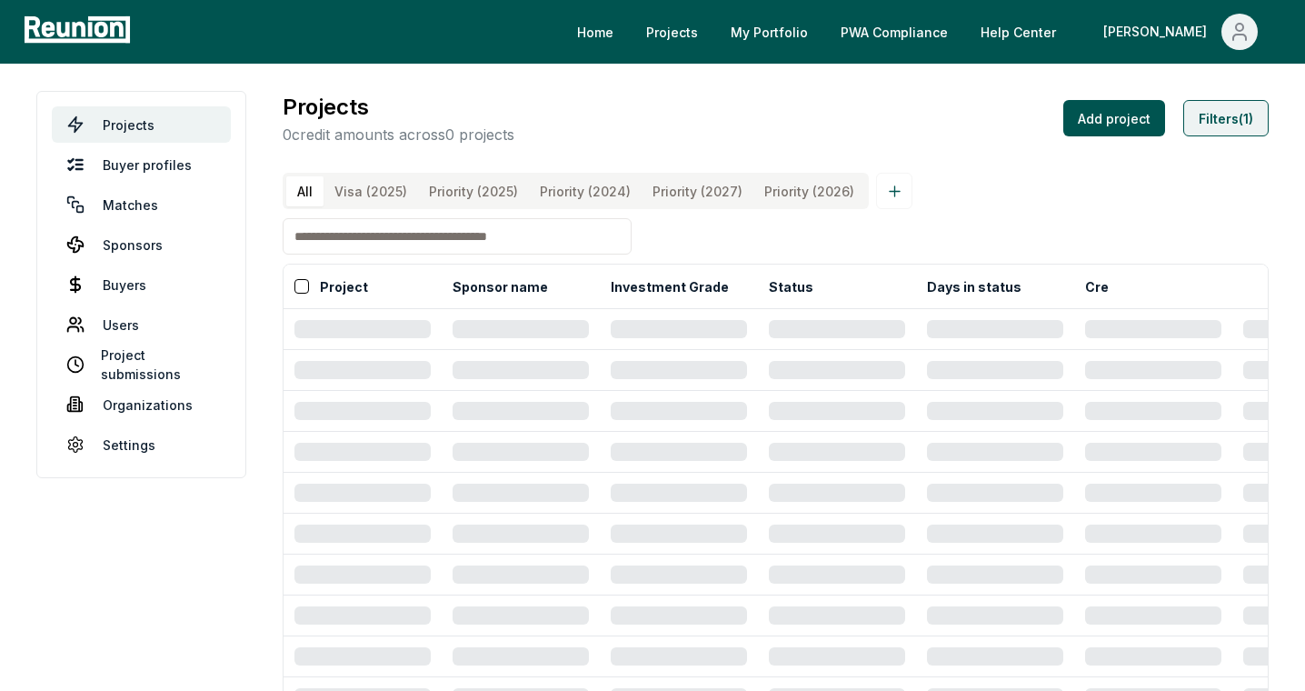
click at [1233, 130] on button "Filters (1)" at bounding box center [1225, 118] width 85 height 36
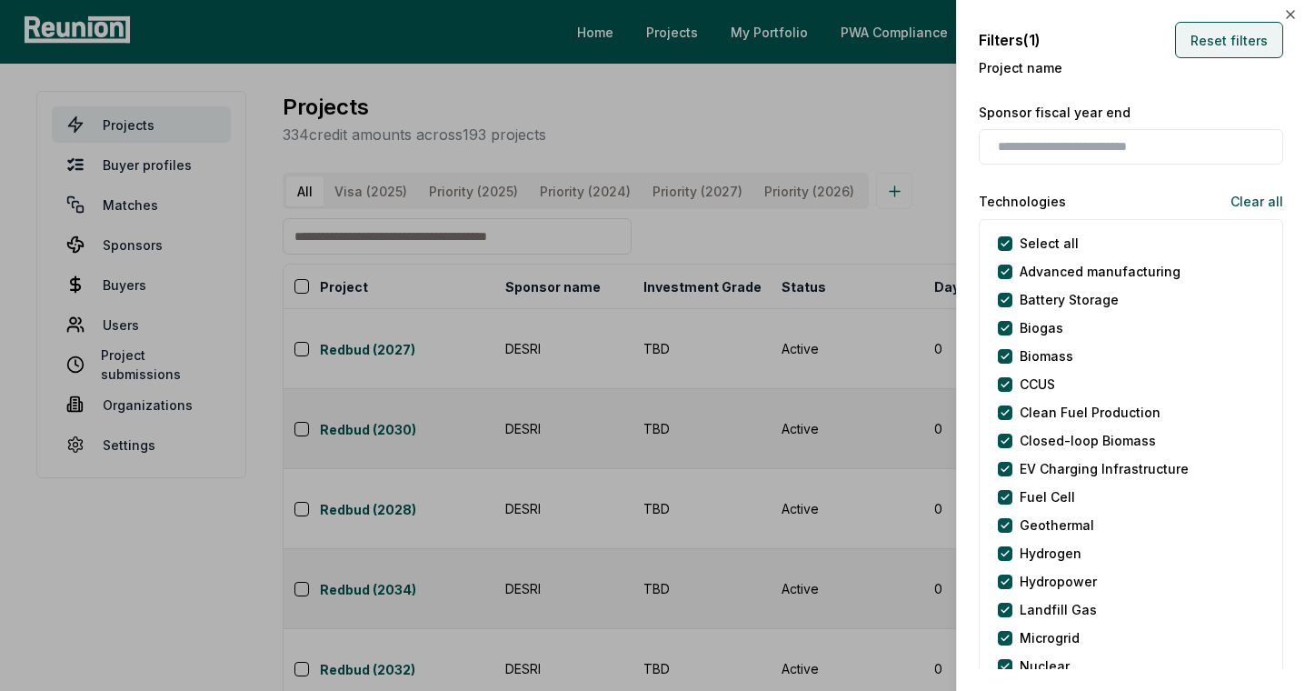
click at [1224, 43] on button "Reset filters" at bounding box center [1229, 40] width 108 height 36
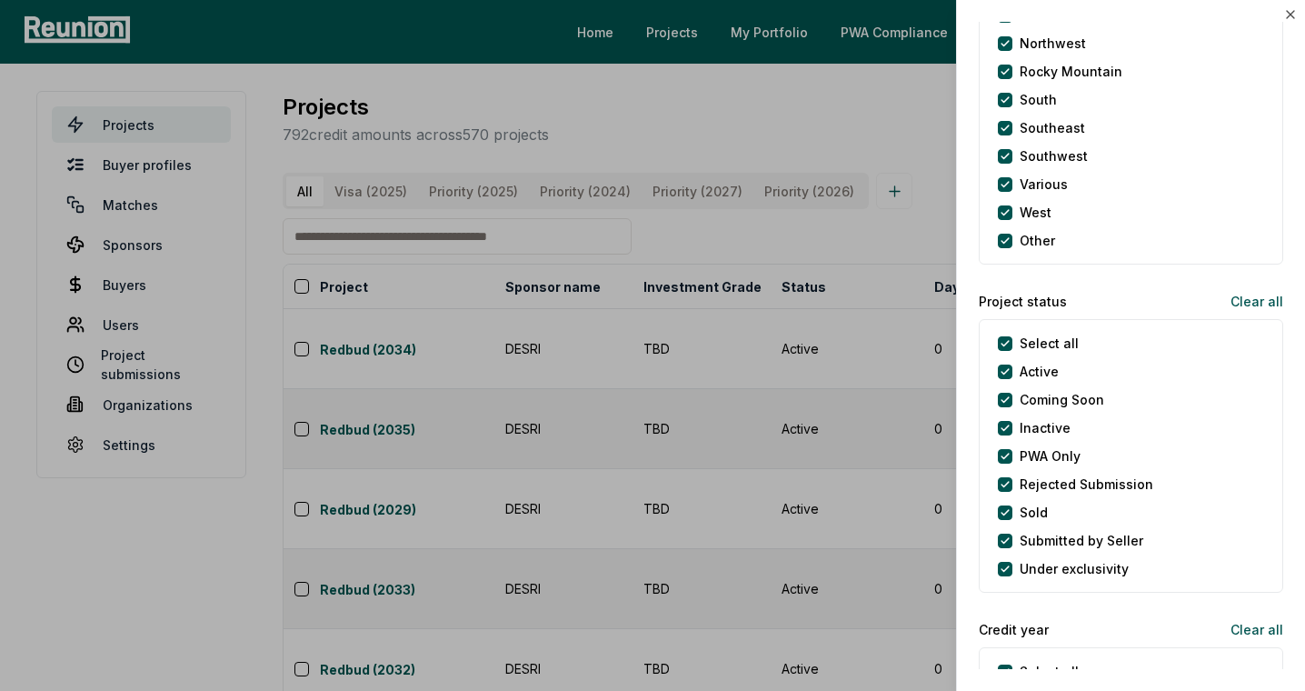
scroll to position [1699, 0]
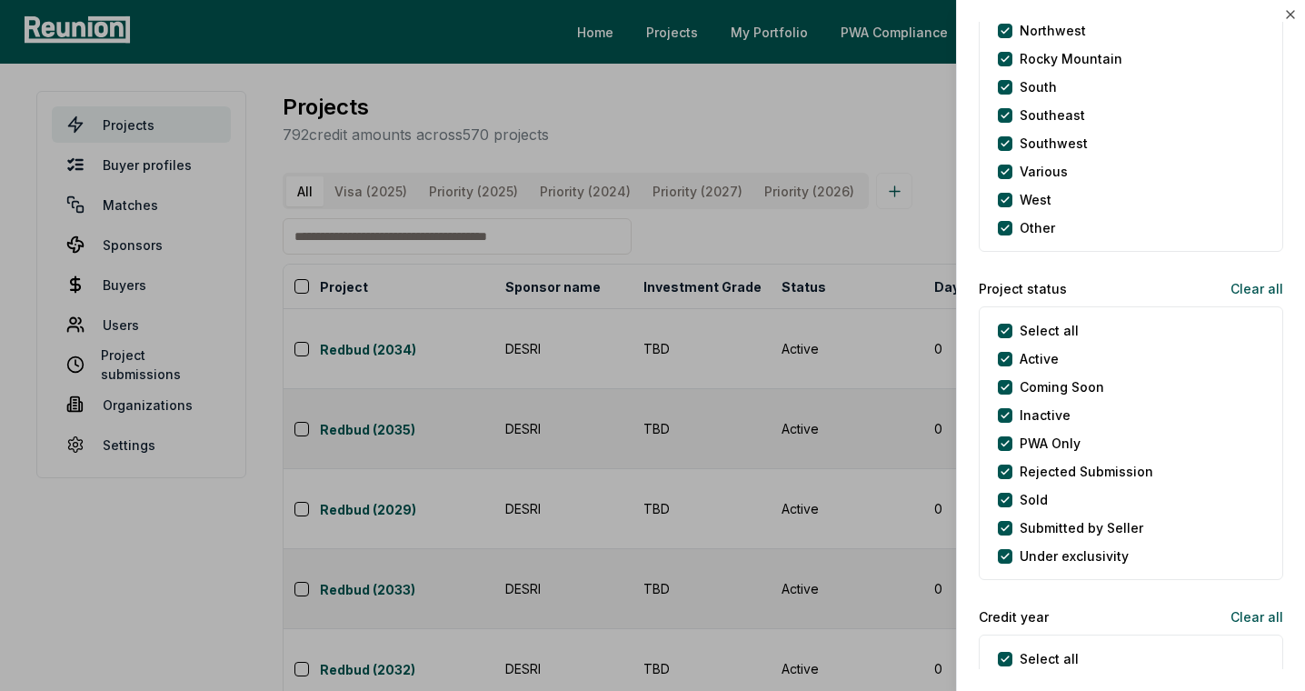
click at [1025, 324] on label "Select all" at bounding box center [1049, 330] width 59 height 19
click at [1012, 324] on status "Select all" at bounding box center [1005, 331] width 15 height 15
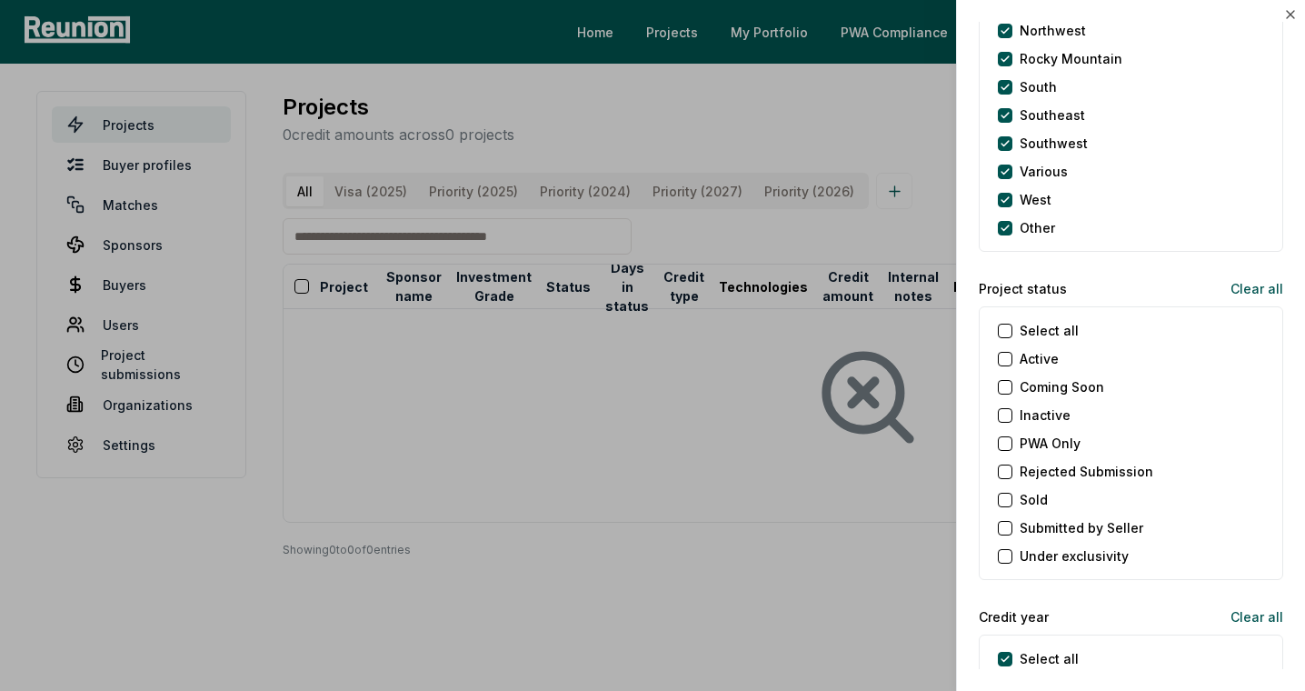
click at [1047, 552] on label "Under exclusivity" at bounding box center [1074, 555] width 109 height 19
click at [1012, 552] on exclusivity "Under exclusivity" at bounding box center [1005, 556] width 15 height 15
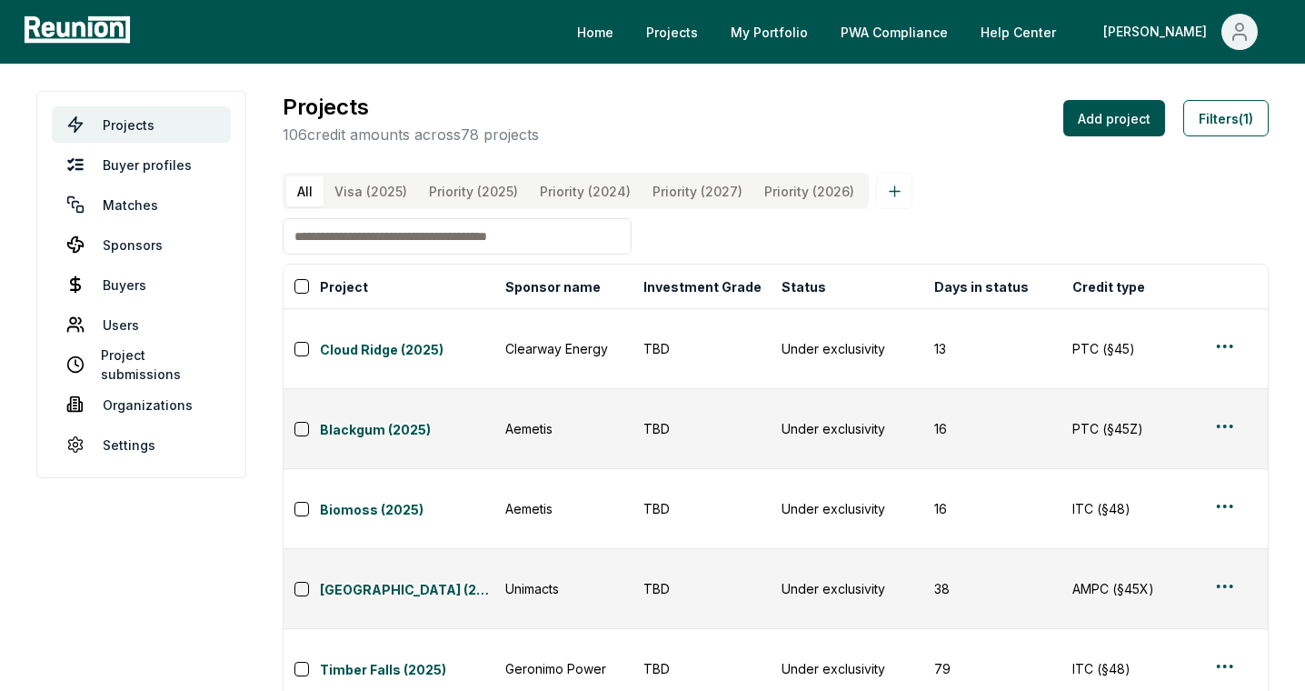
click at [277, 520] on main "Projects Buyer profiles Matches Sponsors Buyers Users Project submissions Organ…" at bounding box center [652, 613] width 1305 height 1099
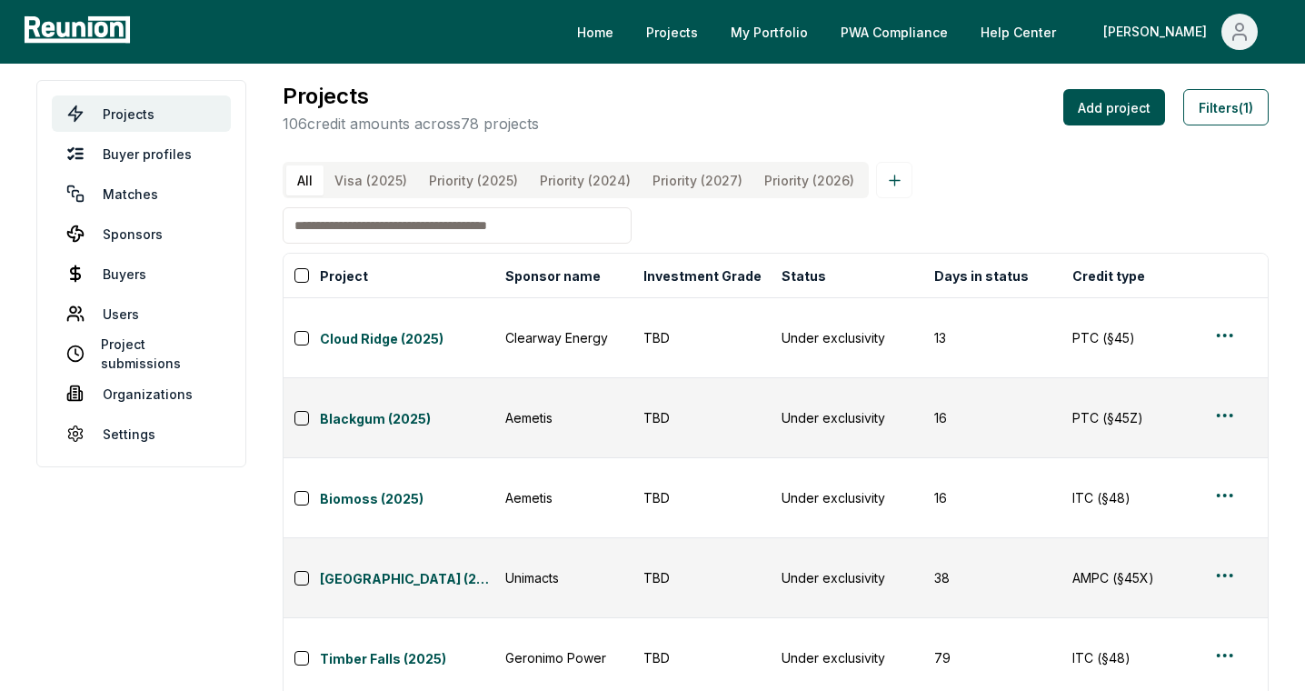
scroll to position [0, 0]
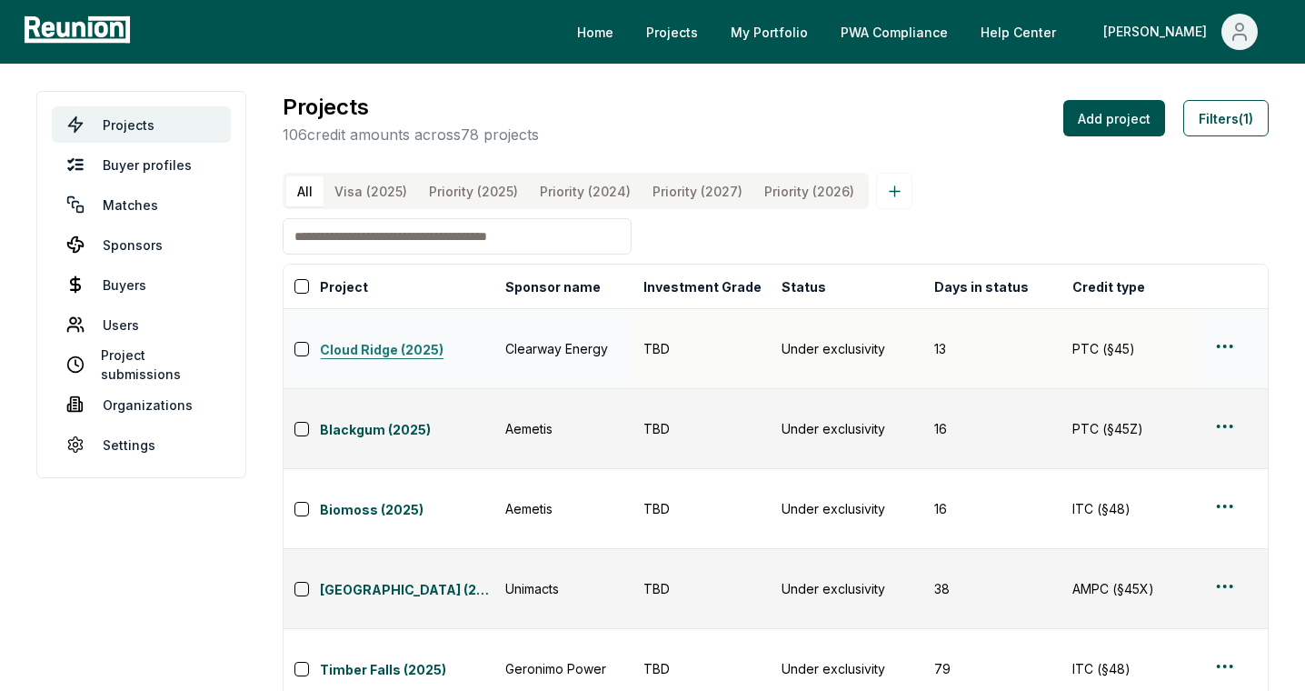
click at [388, 340] on link "Cloud Ridge (2025)" at bounding box center [407, 351] width 174 height 22
